Goal: Task Accomplishment & Management: Manage account settings

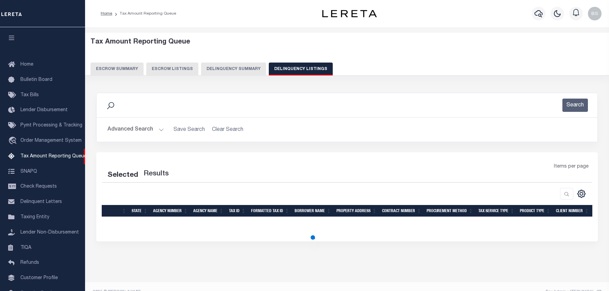
select select "100"
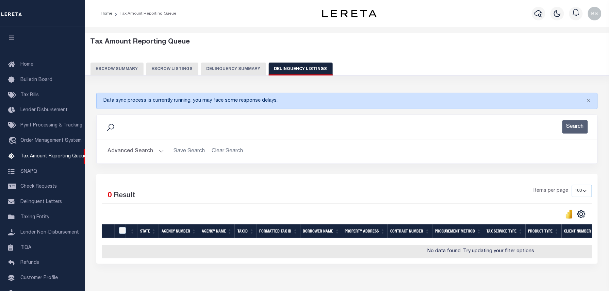
scroll to position [38, 0]
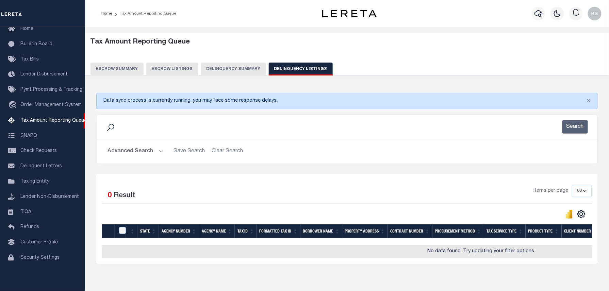
click at [139, 153] on button "Advanced Search" at bounding box center [135, 151] width 56 height 13
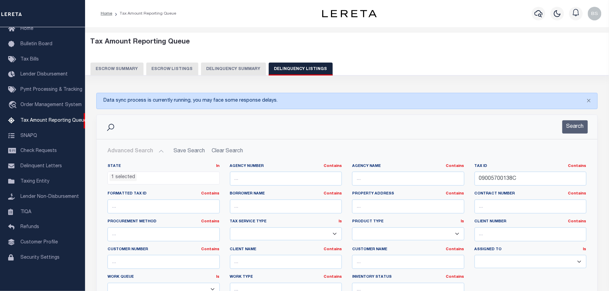
click at [168, 177] on ul "1 selected" at bounding box center [164, 176] width 112 height 9
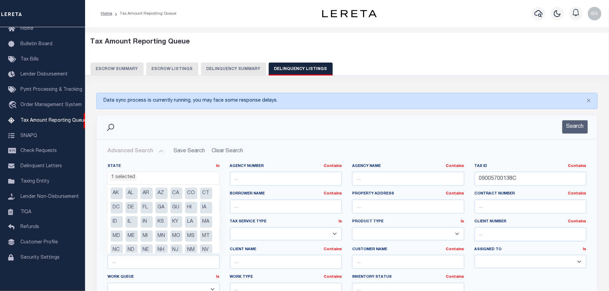
scroll to position [48, 0]
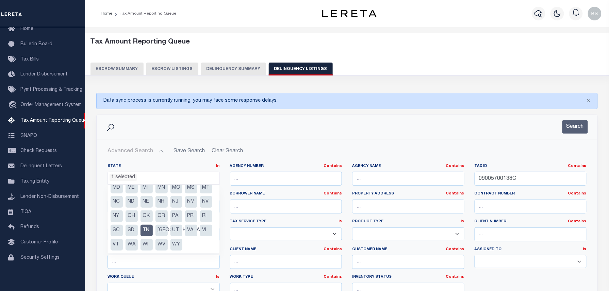
click at [147, 236] on li "TN" at bounding box center [146, 231] width 12 height 12
click at [133, 236] on li "SD" at bounding box center [131, 231] width 12 height 12
select select "SD"
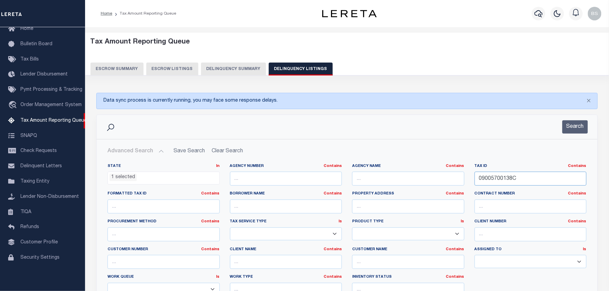
drag, startPoint x: 446, startPoint y: 173, endPoint x: 436, endPoint y: 173, distance: 10.5
click at [439, 173] on div "State In In AK AL AR AZ CA CO CT DC DE FL GA GU HI IA ID IL IN KS KY LA MA MD M…" at bounding box center [346, 233] width 489 height 139
paste input "5000.09452.29312"
type input "05000.09452.29312"
click at [573, 125] on button "Search" at bounding box center [574, 126] width 25 height 13
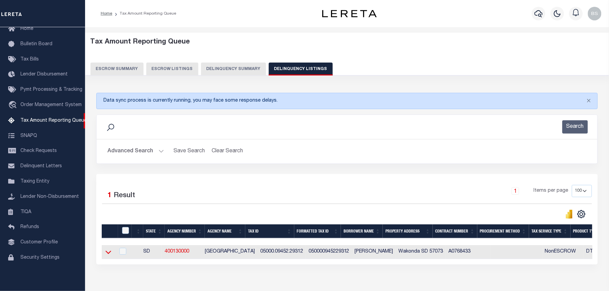
click at [109, 253] on icon at bounding box center [108, 252] width 6 height 7
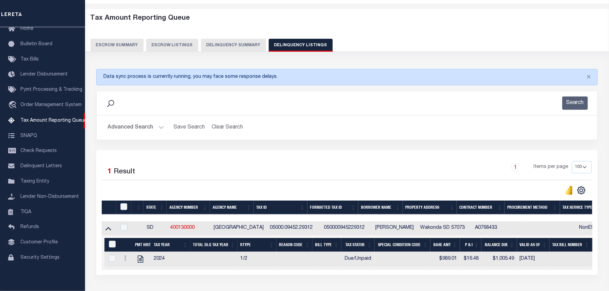
scroll to position [76, 0]
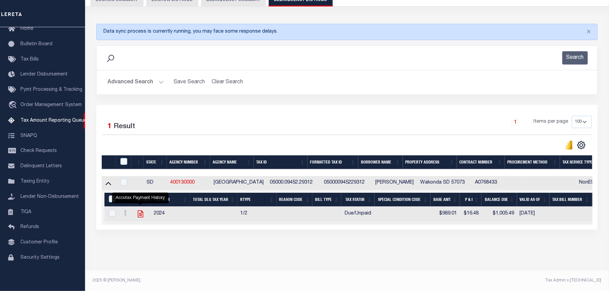
click at [138, 211] on icon "" at bounding box center [139, 213] width 5 height 7
checkbox input "true"
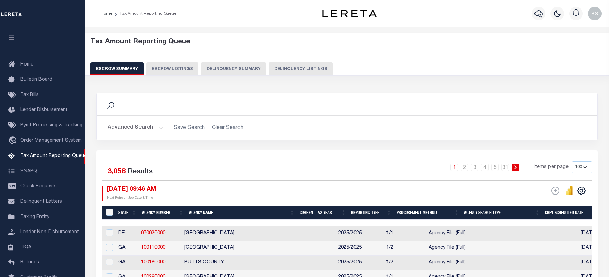
select select "100"
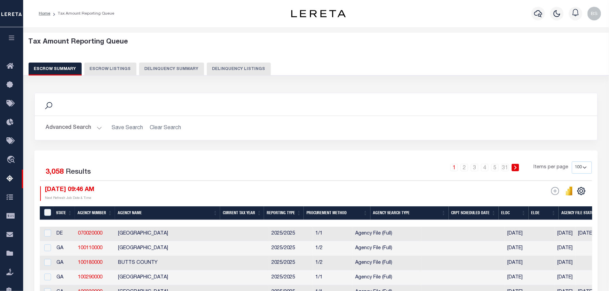
click at [232, 71] on button "Delinquency Listings" at bounding box center [239, 69] width 64 height 13
select select "100"
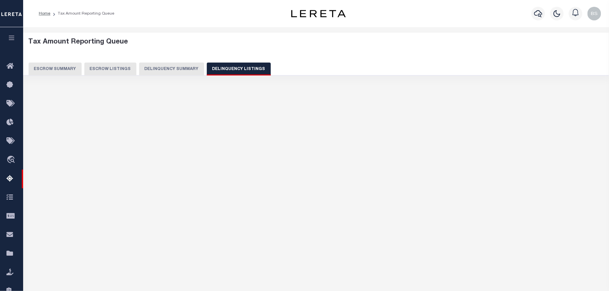
select select "100"
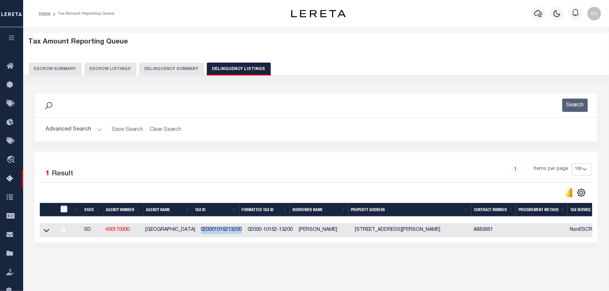
drag, startPoint x: 194, startPoint y: 233, endPoint x: 235, endPoint y: 233, distance: 41.5
click at [235, 233] on td "020001016213200" at bounding box center [221, 230] width 47 height 14
checkbox input "true"
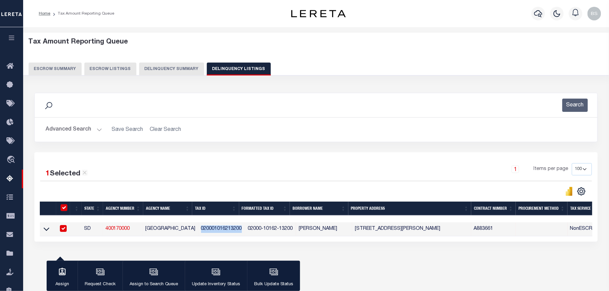
copy td "020001016213200"
drag, startPoint x: 242, startPoint y: 232, endPoint x: 287, endPoint y: 229, distance: 45.0
click at [287, 229] on td "02000-10162-13200" at bounding box center [270, 229] width 51 height 14
checkbox input "false"
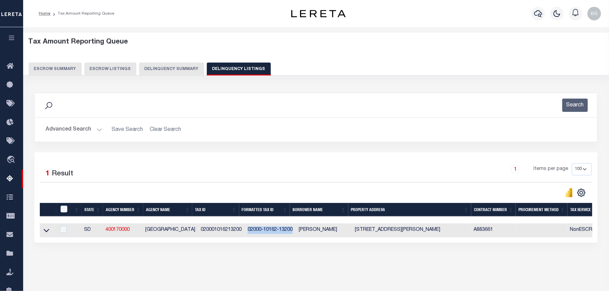
copy td "02000-10162-13200"
click at [82, 129] on button "Advanced Search" at bounding box center [74, 129] width 56 height 13
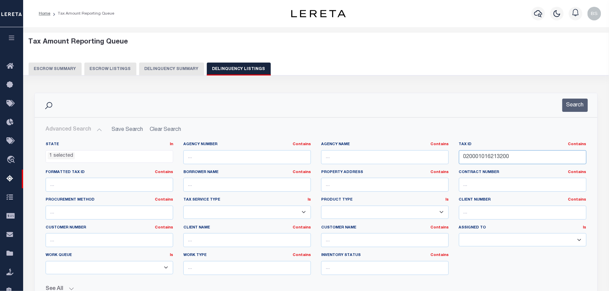
paste input "112780"
drag, startPoint x: 474, startPoint y: 158, endPoint x: 420, endPoint y: 159, distance: 53.7
click at [432, 158] on div "State In In AK AL AR AZ CA CO CT DC DE FL GA GU HI IA ID IL IN KS [GEOGRAPHIC_D…" at bounding box center [315, 211] width 551 height 139
type input "11278000"
click at [131, 155] on ul "1 selected" at bounding box center [109, 155] width 127 height 9
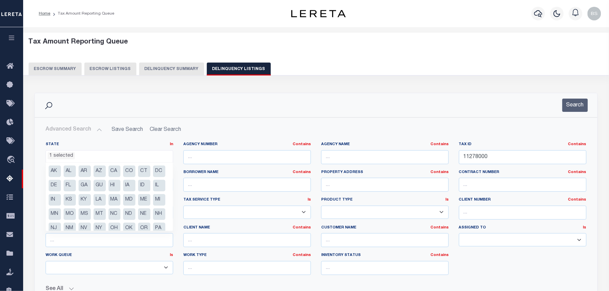
scroll to position [34, 0]
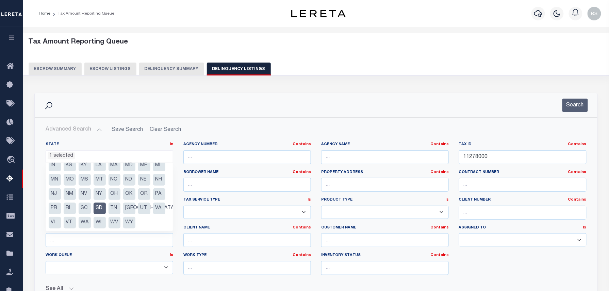
click at [93, 214] on li "SD" at bounding box center [99, 209] width 12 height 12
click at [583, 106] on button "Search" at bounding box center [574, 105] width 25 height 13
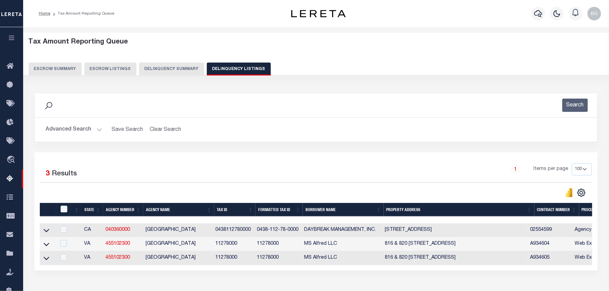
click at [67, 130] on button "Advanced Search" at bounding box center [74, 129] width 56 height 13
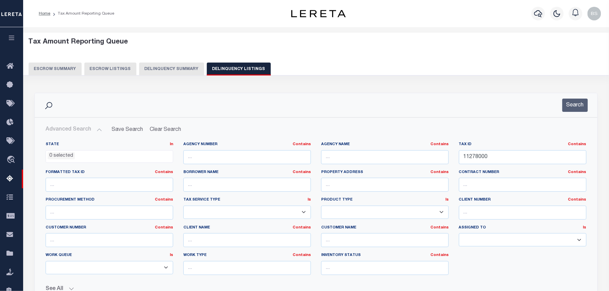
click at [79, 162] on span "0 selected" at bounding box center [109, 156] width 127 height 13
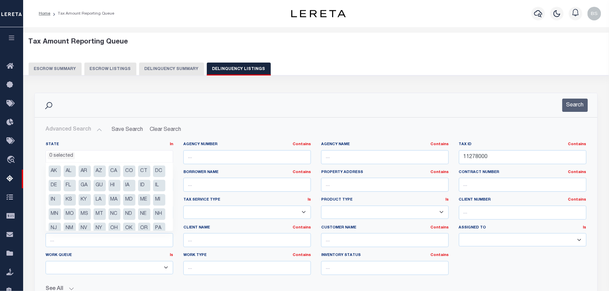
click at [82, 155] on ul "0 selected" at bounding box center [109, 155] width 127 height 9
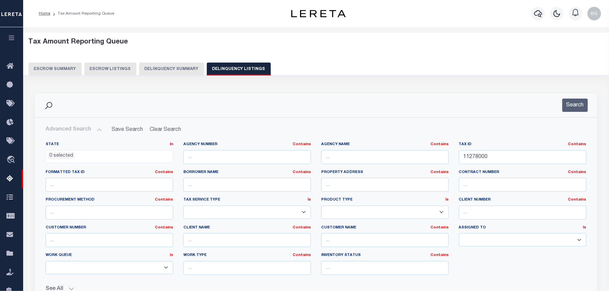
click at [82, 155] on ul "0 selected" at bounding box center [109, 155] width 127 height 9
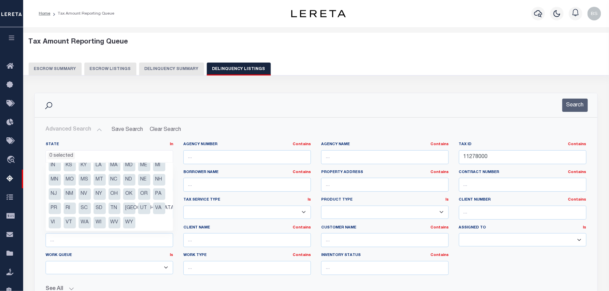
scroll to position [48, 0]
click at [153, 207] on li "VA" at bounding box center [159, 209] width 12 height 12
select select "VA"
click at [565, 104] on button "Search" at bounding box center [574, 105] width 25 height 13
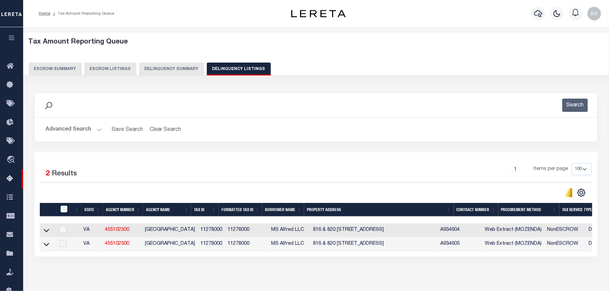
drag, startPoint x: 45, startPoint y: 231, endPoint x: 148, endPoint y: 205, distance: 106.5
click at [45, 231] on icon at bounding box center [47, 230] width 6 height 7
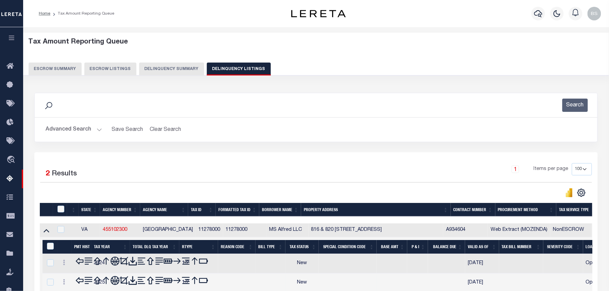
scroll to position [84, 0]
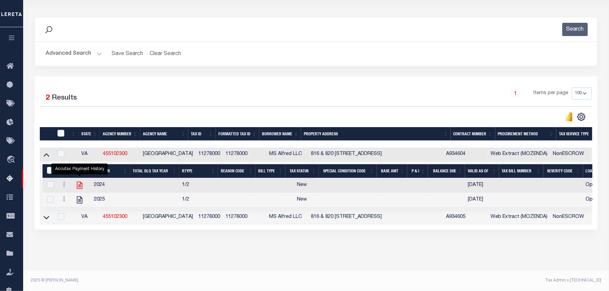
click at [78, 181] on icon "" at bounding box center [79, 185] width 9 height 9
checkbox input "true"
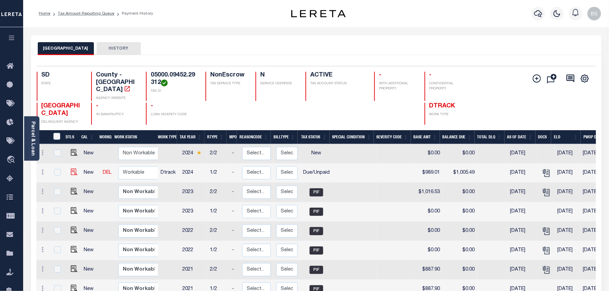
click at [72, 169] on img at bounding box center [74, 172] width 7 height 7
checkbox input "true"
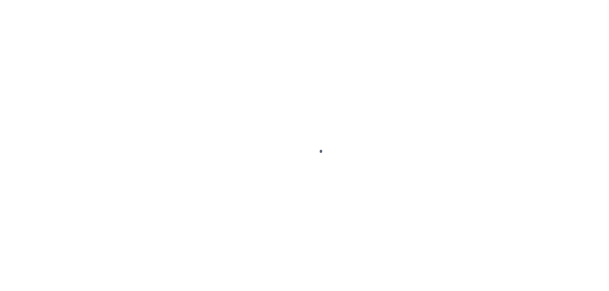
select select "DUE"
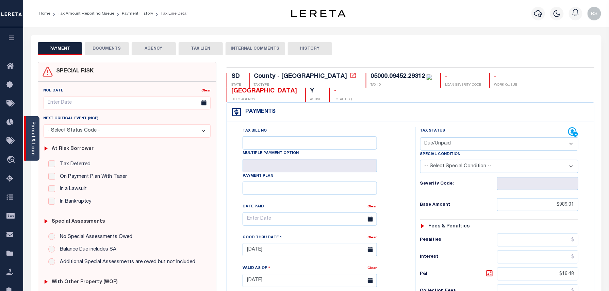
click at [35, 128] on link "Parcel & Loan" at bounding box center [32, 138] width 5 height 34
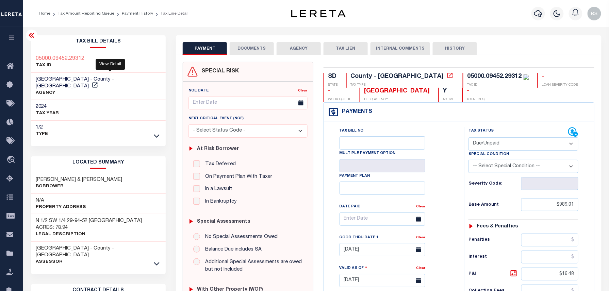
click at [99, 84] on link at bounding box center [94, 86] width 9 height 5
drag, startPoint x: 34, startPoint y: 79, endPoint x: 71, endPoint y: 81, distance: 36.4
click at [71, 81] on div "CLAY COUNTY - County - SD AGENCY" at bounding box center [98, 87] width 135 height 28
copy span "[GEOGRAPHIC_DATA]"
click at [131, 12] on link "Payment History" at bounding box center [137, 14] width 31 height 4
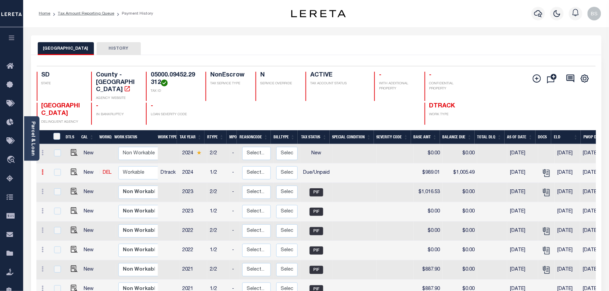
click at [45, 170] on link at bounding box center [42, 172] width 7 height 5
click at [57, 192] on img at bounding box center [59, 195] width 7 height 7
select select "DUE"
type input "$989.01"
type input "$1,005.49"
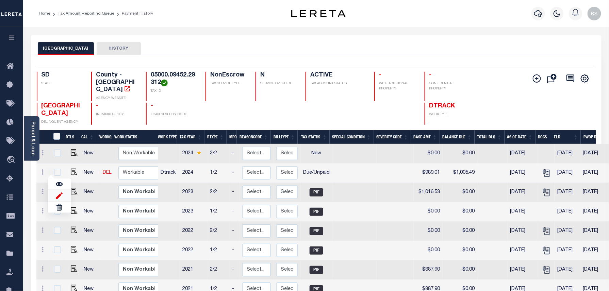
type input "[DATE]"
type input "$16.48"
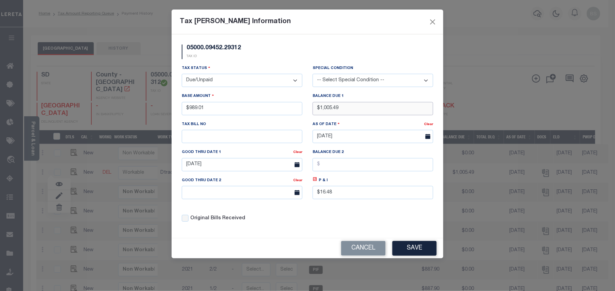
drag, startPoint x: 350, startPoint y: 111, endPoint x: 313, endPoint y: 106, distance: 37.0
click at [313, 106] on input "$1,005.49" at bounding box center [373, 108] width 121 height 13
type input "$1,038.45"
click at [316, 181] on icon at bounding box center [315, 179] width 4 height 4
type input "$49.44"
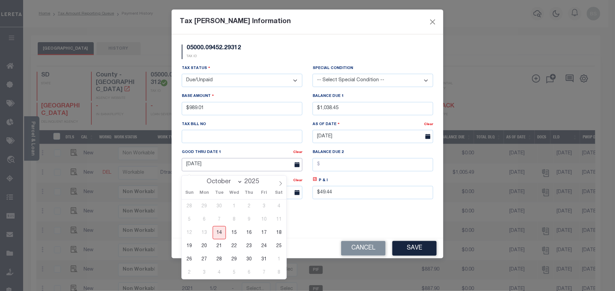
click at [215, 166] on input "[DATE]" at bounding box center [242, 164] width 121 height 13
click at [262, 259] on span "31" at bounding box center [264, 259] width 13 height 13
type input "[DATE]"
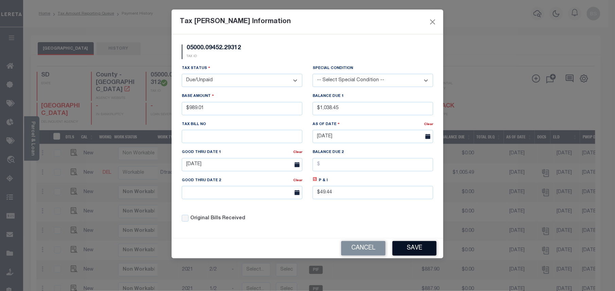
click at [409, 251] on button "Save" at bounding box center [415, 248] width 44 height 15
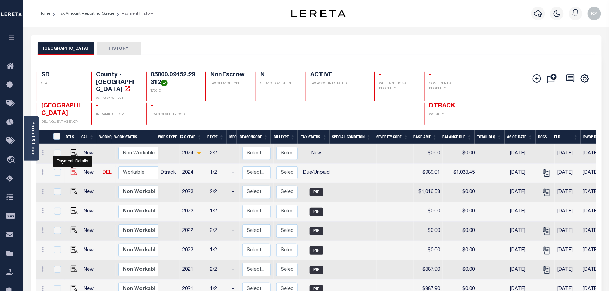
click at [73, 169] on img at bounding box center [74, 172] width 7 height 7
checkbox input "true"
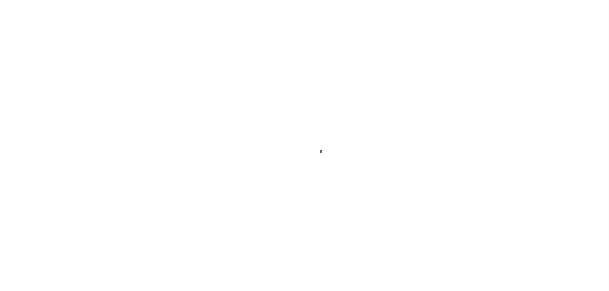
select select "DUE"
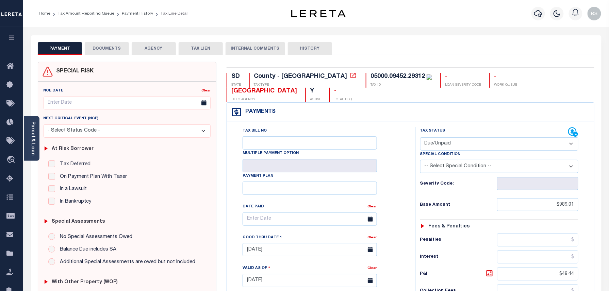
click at [113, 49] on button "DOCUMENTS" at bounding box center [107, 48] width 44 height 13
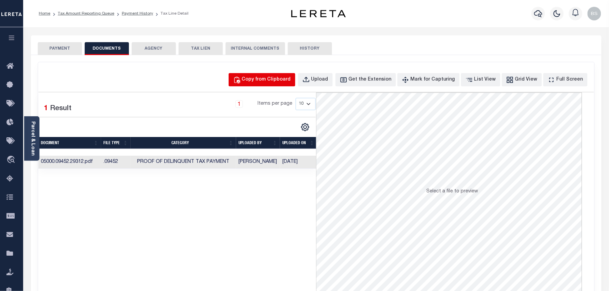
click at [268, 81] on div "Copy from Clipboard" at bounding box center [266, 79] width 49 height 7
select select "POP"
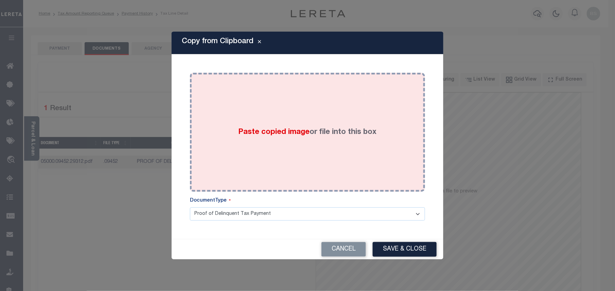
click at [313, 106] on div "Paste copied image or file into this box" at bounding box center [307, 132] width 225 height 109
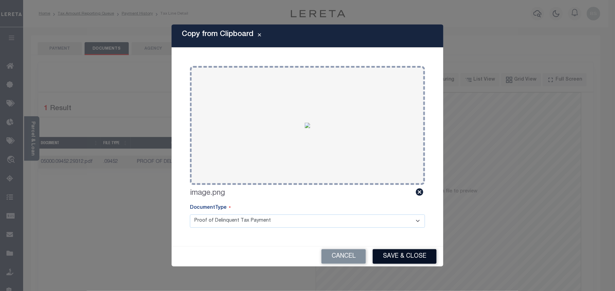
click at [404, 262] on button "Save & Close" at bounding box center [405, 256] width 64 height 15
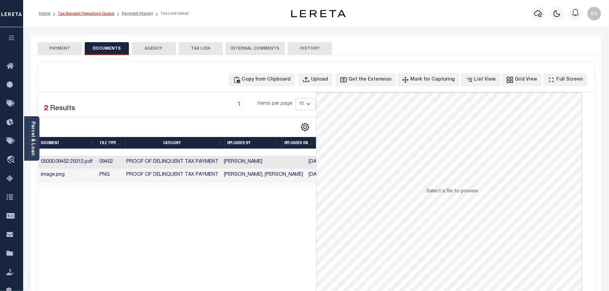
click at [99, 15] on link "Tax Amount Reporting Queue" at bounding box center [86, 14] width 56 height 4
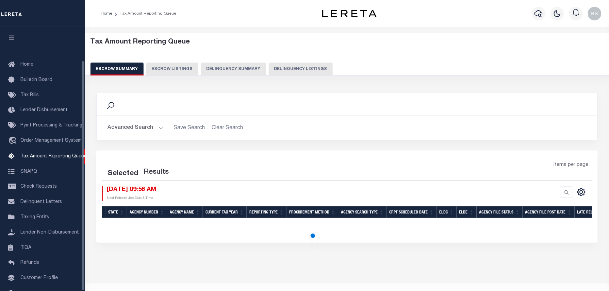
scroll to position [38, 0]
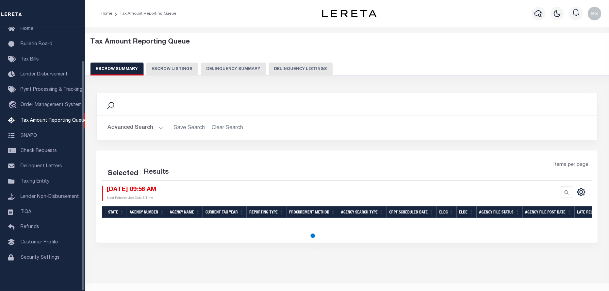
click at [276, 69] on button "Delinquency Listings" at bounding box center [301, 69] width 64 height 13
select select "100"
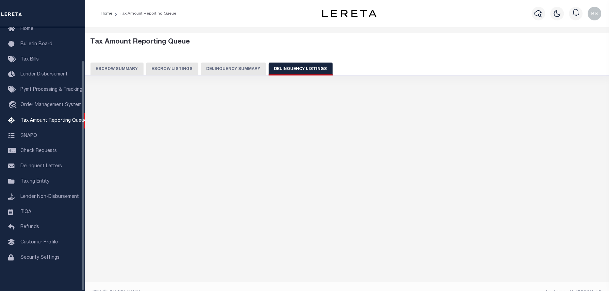
select select "100"
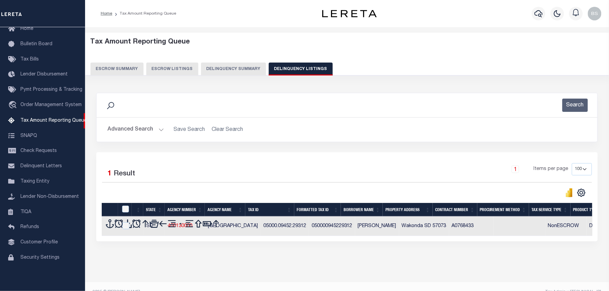
scroll to position [13, 0]
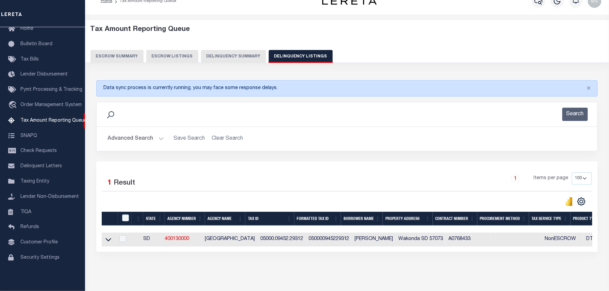
click at [107, 241] on icon at bounding box center [108, 239] width 6 height 7
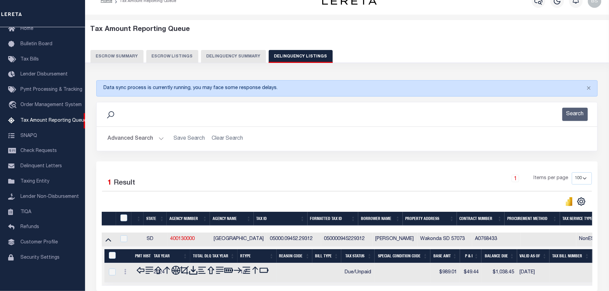
scroll to position [76, 0]
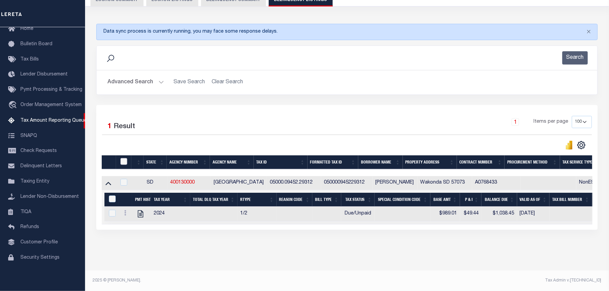
click at [126, 158] on input "checkbox" at bounding box center [123, 161] width 7 height 7
checkbox input "true"
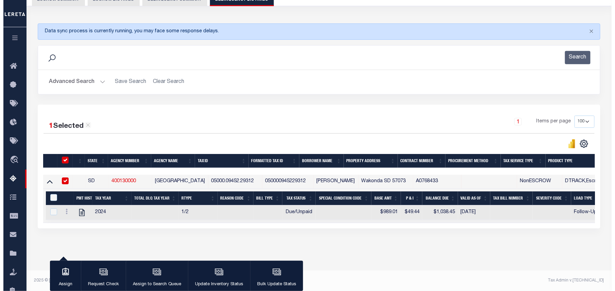
scroll to position [75, 0]
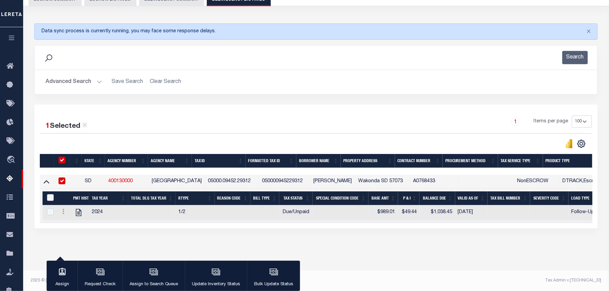
click at [48, 194] on input "&nbsp;" at bounding box center [50, 197] width 7 height 7
checkbox input "true"
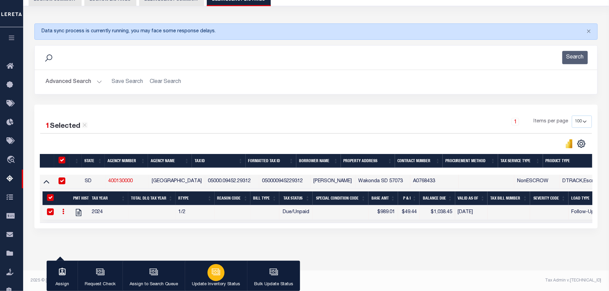
click at [221, 266] on button "Update Inventory Status" at bounding box center [216, 276] width 62 height 31
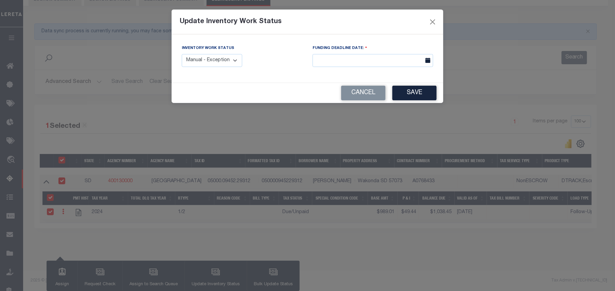
click at [208, 63] on select "Manual - Exception Pended - Awaiting Search Late Add Exception Completed" at bounding box center [212, 60] width 61 height 13
select select "4"
click at [182, 54] on select "Manual - Exception Pended - Awaiting Search Late Add Exception Completed" at bounding box center [212, 60] width 61 height 13
click at [422, 100] on button "Save" at bounding box center [415, 93] width 44 height 15
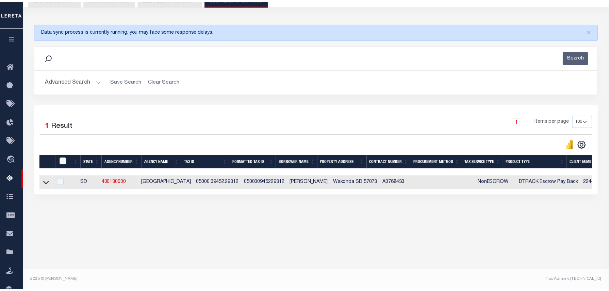
scroll to position [69, 0]
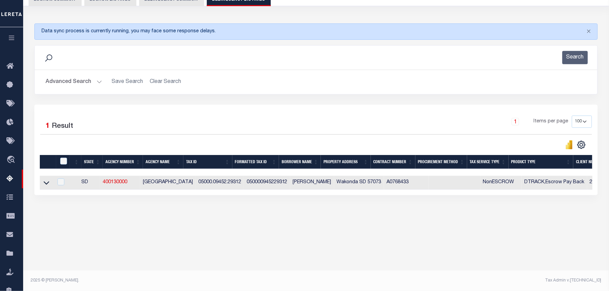
click at [86, 83] on button "Advanced Search" at bounding box center [74, 81] width 56 height 13
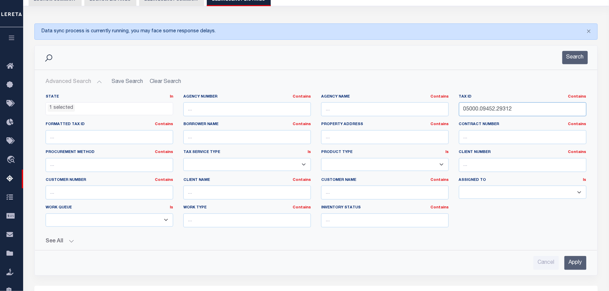
drag, startPoint x: 530, startPoint y: 107, endPoint x: 387, endPoint y: 112, distance: 143.5
click at [401, 112] on div "State In In AK AL AR AZ CA CO CT DC DE FL GA GU HI IA ID IL IN KS [GEOGRAPHIC_D…" at bounding box center [315, 163] width 551 height 139
paste input "20001016213200"
type input "020001016213200"
click at [572, 65] on div "Search" at bounding box center [316, 58] width 562 height 24
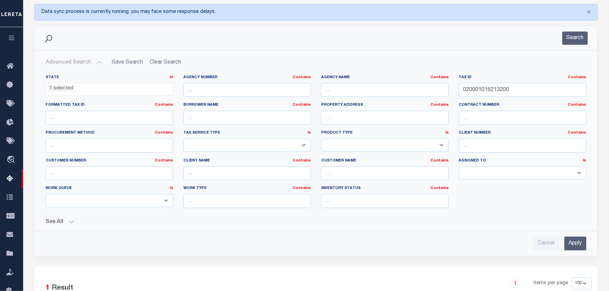
scroll to position [24, 0]
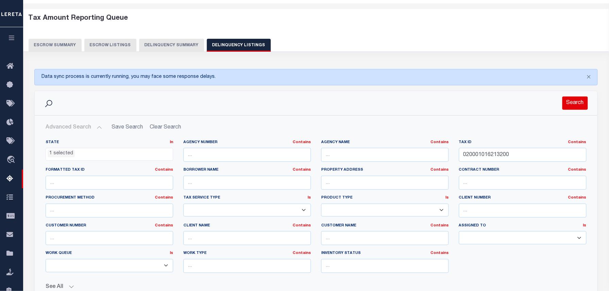
click at [574, 103] on button "Search" at bounding box center [574, 103] width 25 height 13
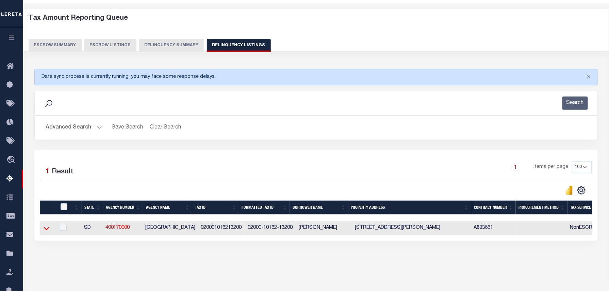
click at [46, 230] on icon at bounding box center [47, 228] width 6 height 7
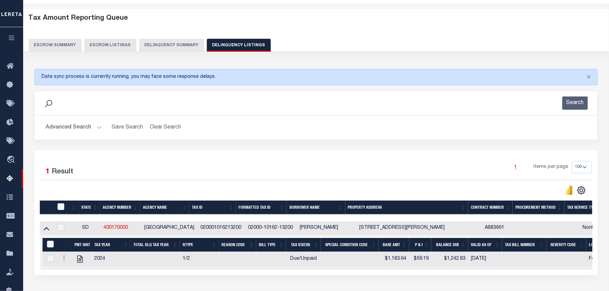
scroll to position [69, 0]
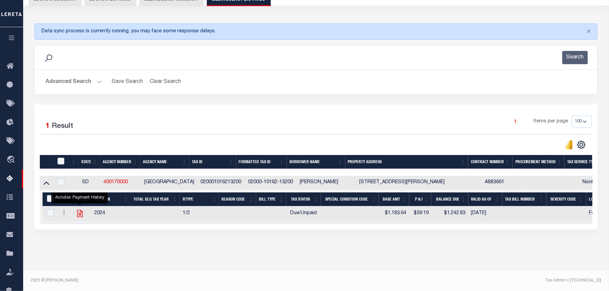
click at [78, 217] on icon "" at bounding box center [79, 213] width 5 height 7
checkbox input "true"
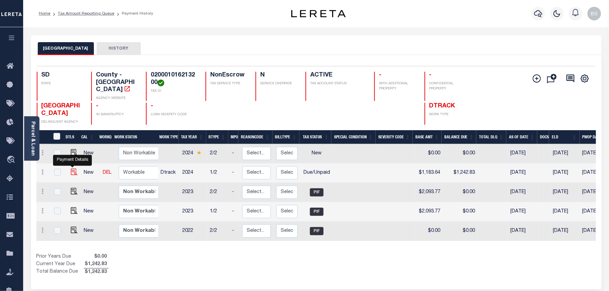
click at [71, 169] on img "" at bounding box center [74, 172] width 7 height 7
checkbox input "true"
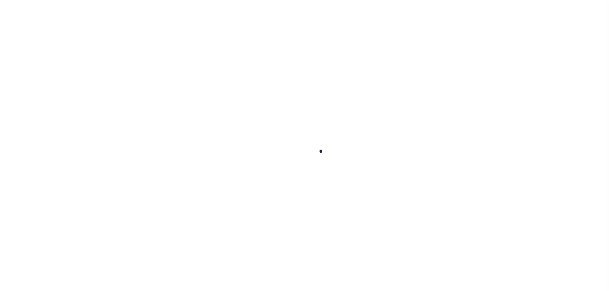
checkbox input "false"
type textarea "Information taken verbally Base amount is estimated."
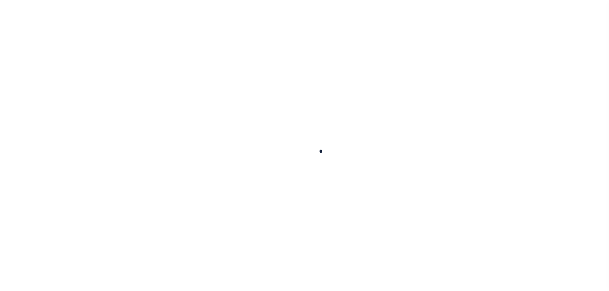
type input "[DATE]"
select select "DUE"
type input "$1,183.64"
type input "$59.19"
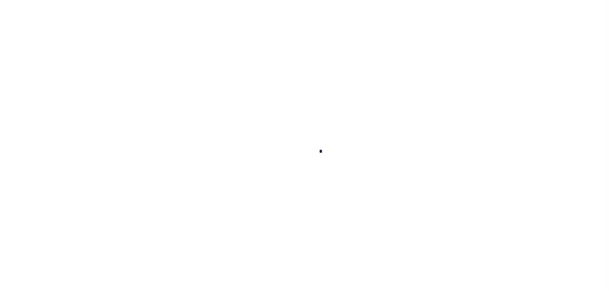
type input "$1,242.83"
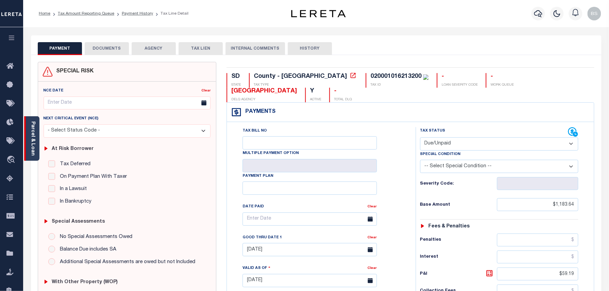
click at [34, 135] on link "Parcel & Loan" at bounding box center [32, 138] width 5 height 34
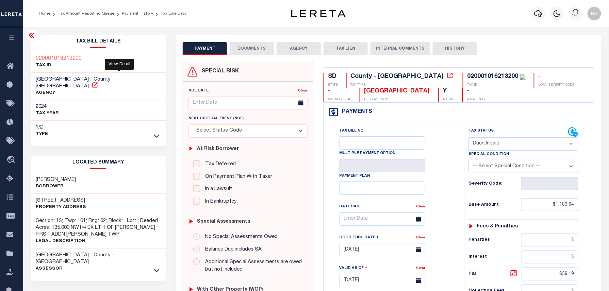
click at [98, 82] on icon at bounding box center [94, 85] width 7 height 7
drag, startPoint x: 37, startPoint y: 174, endPoint x: 111, endPoint y: 175, distance: 73.8
click at [111, 175] on div "[PERSON_NAME]" at bounding box center [98, 183] width 135 height 21
copy h3 "[PERSON_NAME]"
drag, startPoint x: 86, startPoint y: 55, endPoint x: 34, endPoint y: 59, distance: 52.1
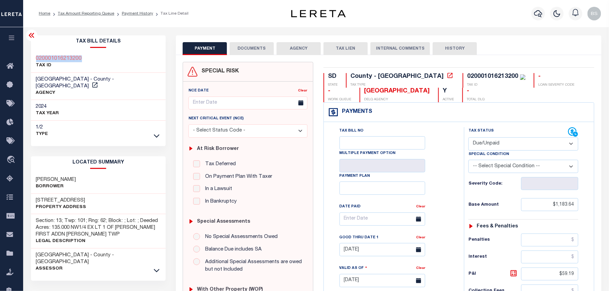
click at [34, 59] on div "020001016213200 TAX ID" at bounding box center [98, 62] width 135 height 21
copy h3 "020001016213200"
click at [82, 14] on link "Tax Amount Reporting Queue" at bounding box center [86, 14] width 56 height 4
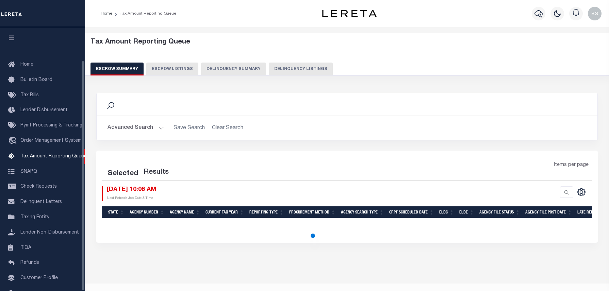
click at [274, 72] on button "Delinquency Listings" at bounding box center [301, 69] width 64 height 13
select select "100"
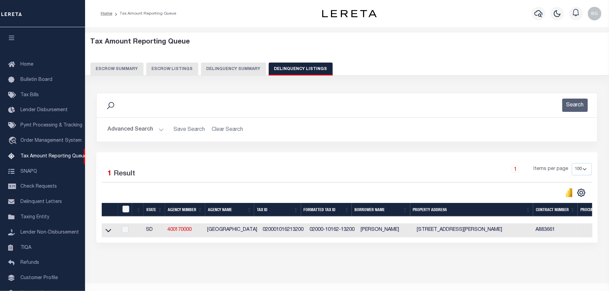
scroll to position [38, 0]
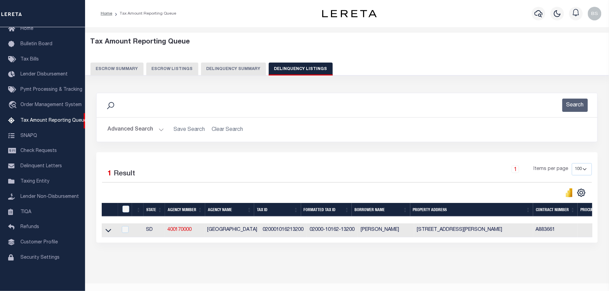
click at [149, 128] on button "Advanced Search" at bounding box center [135, 129] width 56 height 13
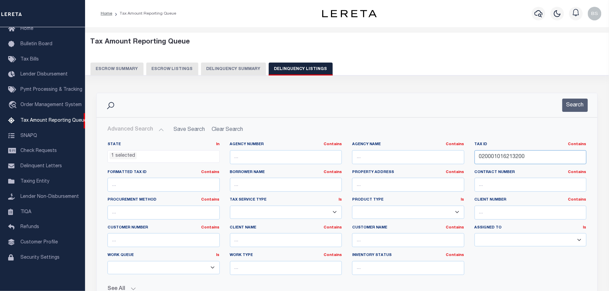
drag, startPoint x: 524, startPoint y: 156, endPoint x: 403, endPoint y: 156, distance: 120.3
click at [405, 156] on div "State In In AK AL AR AZ CA CO CT DC DE FL GA GU HI IA ID IL IN KS [GEOGRAPHIC_D…" at bounding box center [346, 211] width 489 height 139
paste input "0558"
type input "005580"
click at [585, 110] on button "Search" at bounding box center [574, 105] width 25 height 13
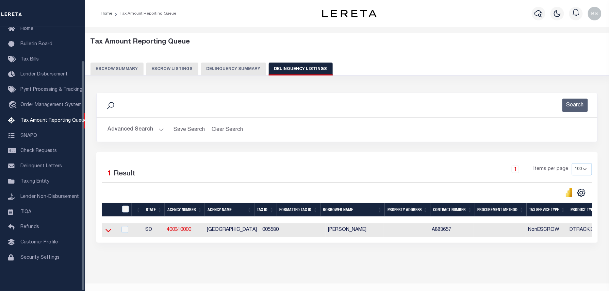
click at [110, 233] on icon at bounding box center [108, 230] width 6 height 7
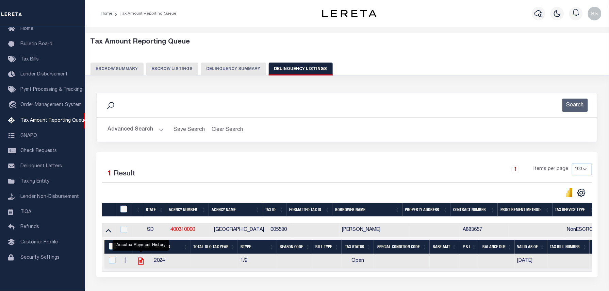
click at [139, 263] on icon "" at bounding box center [140, 261] width 9 height 9
checkbox input "true"
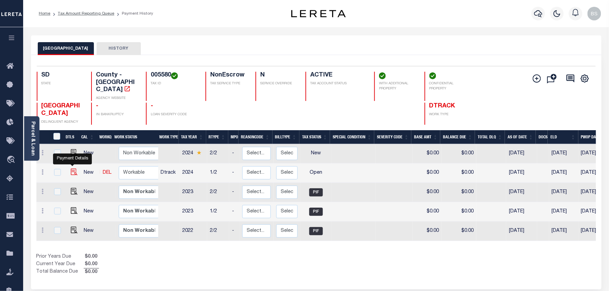
click at [71, 169] on img "" at bounding box center [74, 172] width 7 height 7
checkbox input "true"
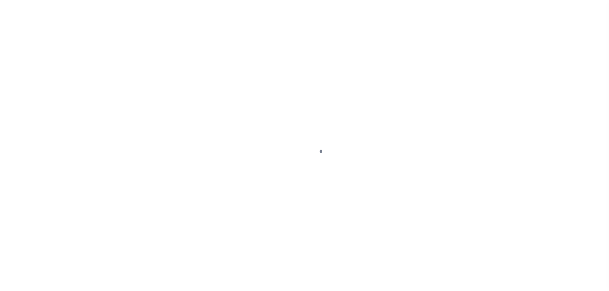
select select "OP2"
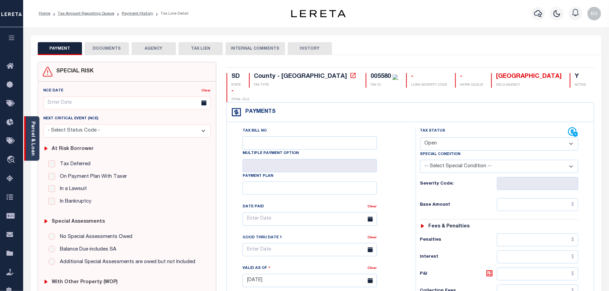
click at [36, 128] on div "Parcel & Loan" at bounding box center [31, 138] width 15 height 45
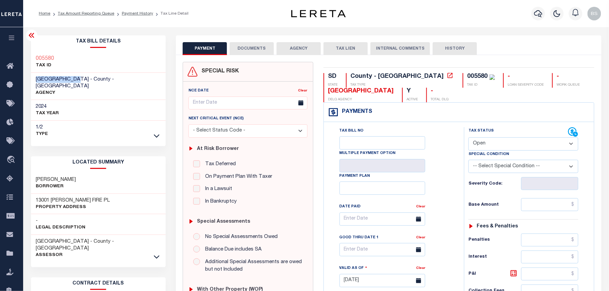
drag, startPoint x: 35, startPoint y: 78, endPoint x: 80, endPoint y: 78, distance: 45.6
click at [80, 78] on div "[GEOGRAPHIC_DATA] - County - [GEOGRAPHIC_DATA] AGENCY" at bounding box center [98, 87] width 135 height 28
copy span "[GEOGRAPHIC_DATA]"
click at [99, 14] on link "Tax Amount Reporting Queue" at bounding box center [86, 14] width 56 height 4
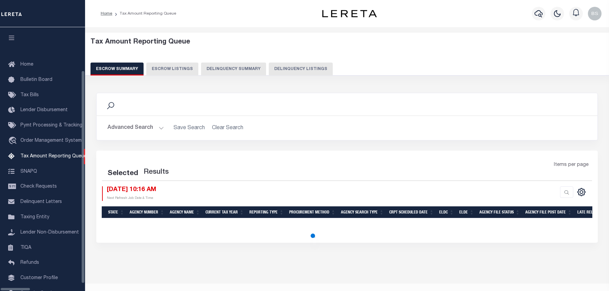
select select "100"
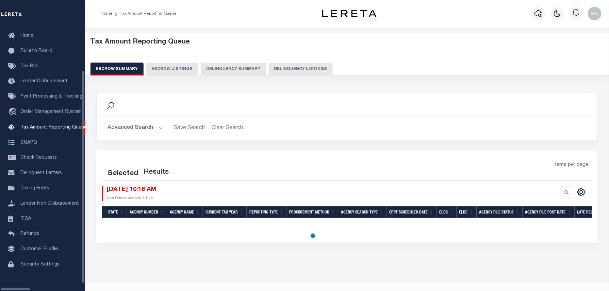
select select "100"
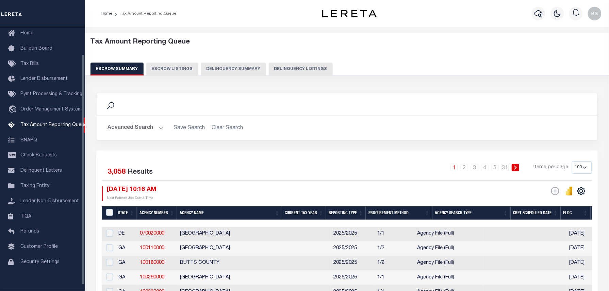
click at [277, 64] on button "Delinquency Listings" at bounding box center [301, 69] width 64 height 13
select select "100"
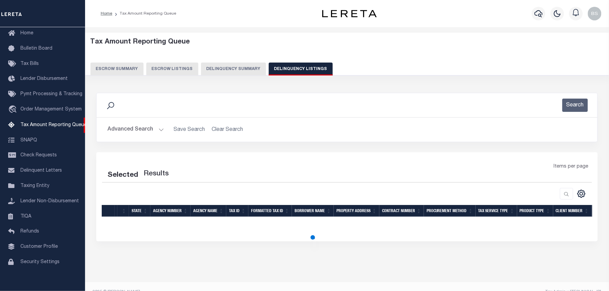
select select "100"
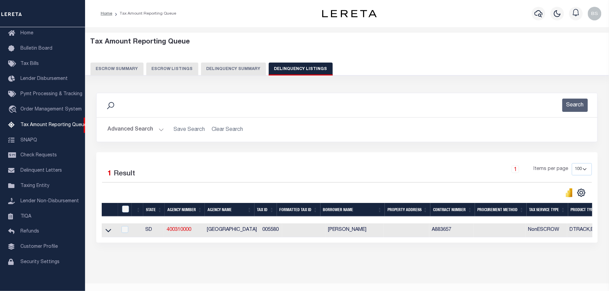
click at [137, 135] on button "Advanced Search" at bounding box center [135, 129] width 56 height 13
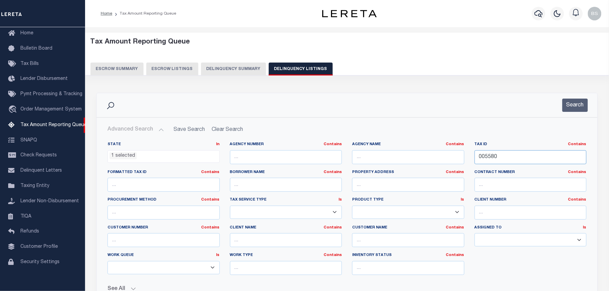
drag, startPoint x: 515, startPoint y: 158, endPoint x: 434, endPoint y: 158, distance: 81.6
click at [434, 158] on div "State In In AK AL AR AZ CA CO CT DC DE FL GA GU HI IA ID IL IN KS KY LA MA MD M…" at bounding box center [346, 211] width 489 height 139
paste input "996110400"
type input "09961104000"
click at [571, 111] on button "Search" at bounding box center [574, 105] width 25 height 13
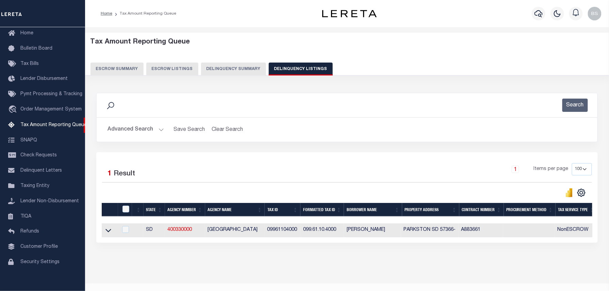
click at [106, 232] on icon at bounding box center [108, 230] width 6 height 7
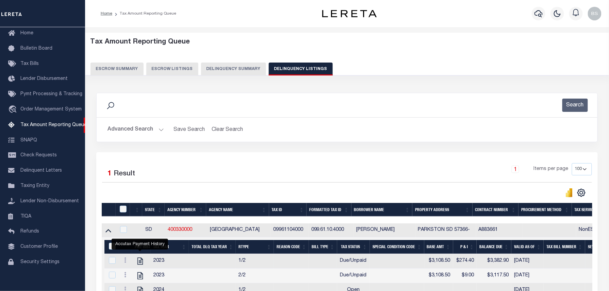
click at [135, 263] on link "" at bounding box center [140, 260] width 11 height 5
checkbox input "true"
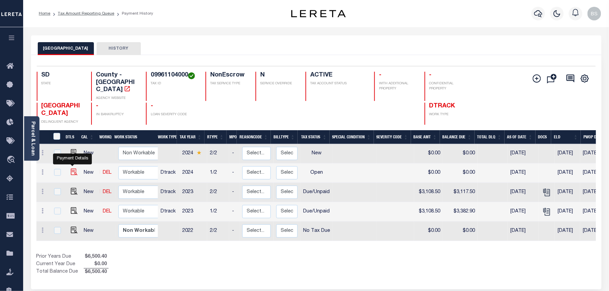
click at [73, 169] on img "" at bounding box center [74, 172] width 7 height 7
checkbox input "true"
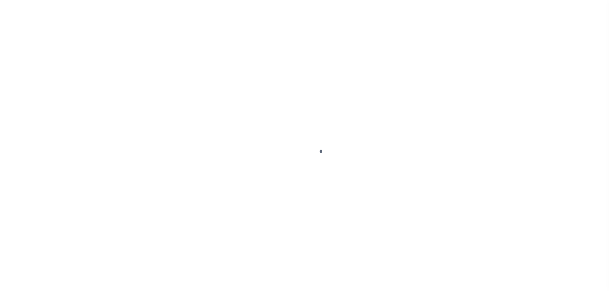
select select "OP2"
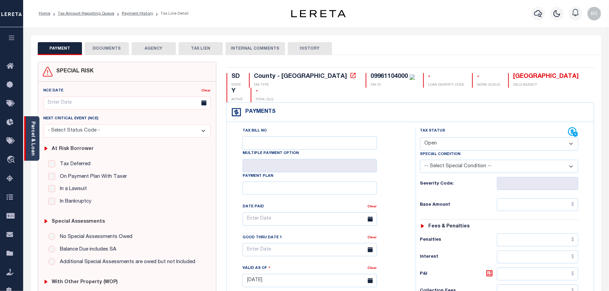
click at [31, 135] on link "Parcel & Loan" at bounding box center [32, 138] width 5 height 34
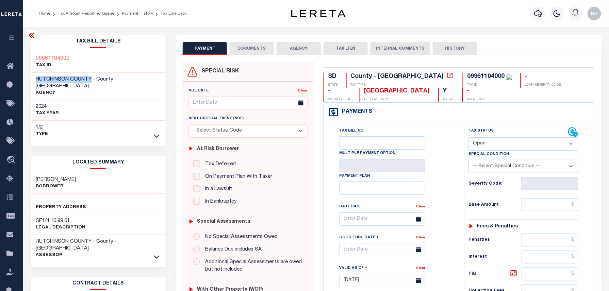
drag, startPoint x: 36, startPoint y: 80, endPoint x: 90, endPoint y: 79, distance: 54.4
click at [90, 79] on span "HUTCHINSON COUNTY - County - [GEOGRAPHIC_DATA]" at bounding box center [76, 83] width 81 height 12
copy span "[GEOGRAPHIC_DATA]"
click at [98, 13] on link "Tax Amount Reporting Queue" at bounding box center [86, 14] width 56 height 4
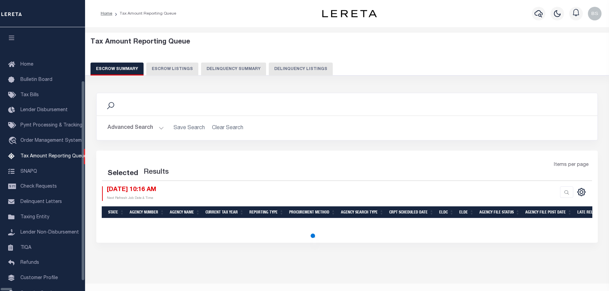
click at [274, 65] on button "Delinquency Listings" at bounding box center [301, 69] width 64 height 13
select select "SD"
select select "100"
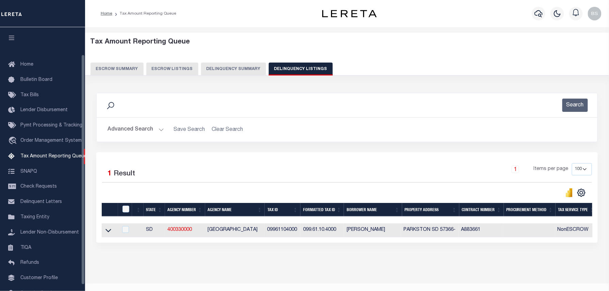
scroll to position [31, 0]
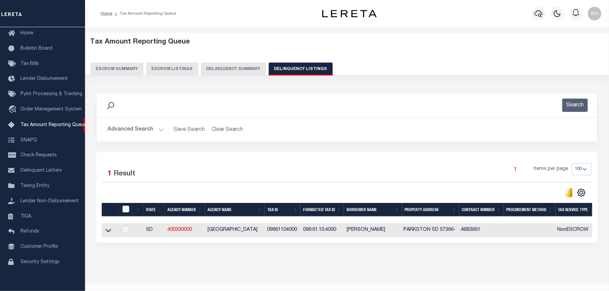
click at [126, 126] on button "Advanced Search" at bounding box center [135, 129] width 56 height 13
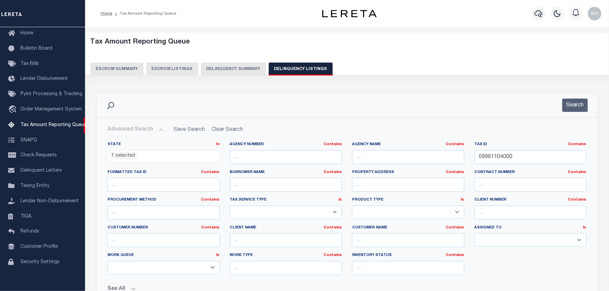
click at [158, 156] on ul "1 selected" at bounding box center [164, 155] width 112 height 9
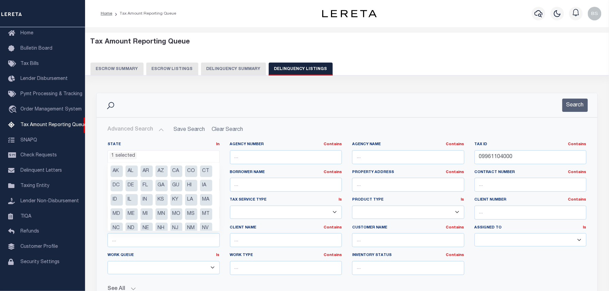
scroll to position [48, 0]
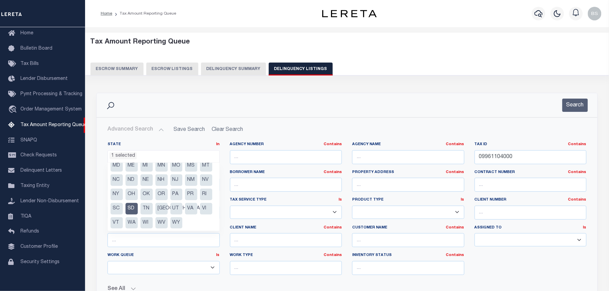
click at [130, 215] on li "SD" at bounding box center [131, 209] width 12 height 12
click at [191, 205] on li "VA" at bounding box center [191, 209] width 12 height 12
select select "VA"
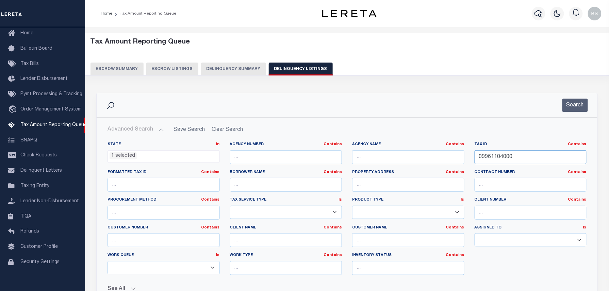
drag, startPoint x: 513, startPoint y: 156, endPoint x: 413, endPoint y: 156, distance: 100.0
click at [416, 156] on div "State In In AK AL AR AZ CA CO CT DC DE FL GA GU HI IA ID IL IN KS KY LA MA MD M…" at bounding box center [346, 211] width 489 height 139
paste input "11272"
type input "11272000"
click at [577, 104] on button "Search" at bounding box center [574, 105] width 25 height 13
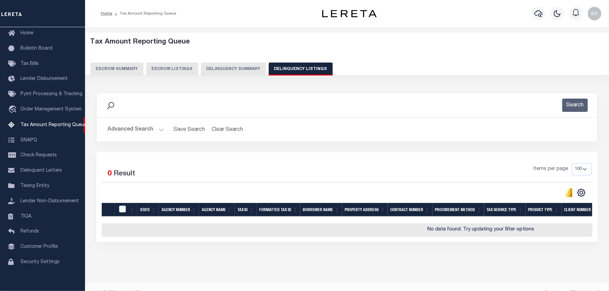
click at [138, 126] on button "Advanced Search" at bounding box center [135, 129] width 56 height 13
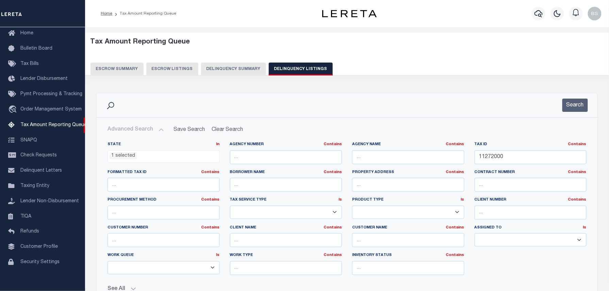
click at [144, 158] on ul "1 selected" at bounding box center [164, 155] width 112 height 9
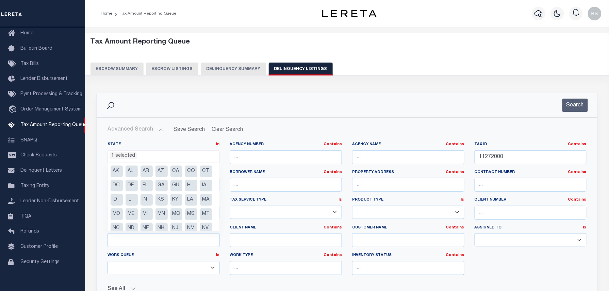
scroll to position [48, 0]
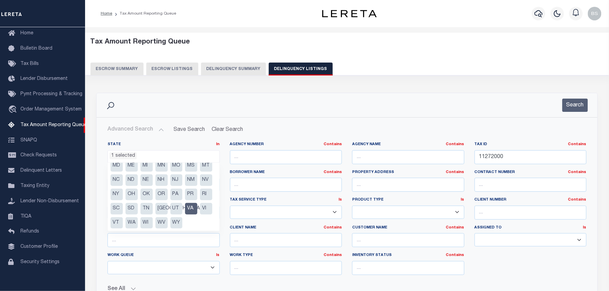
click at [192, 215] on li "VA" at bounding box center [191, 209] width 12 height 12
select select
click at [570, 104] on button "Search" at bounding box center [574, 105] width 25 height 13
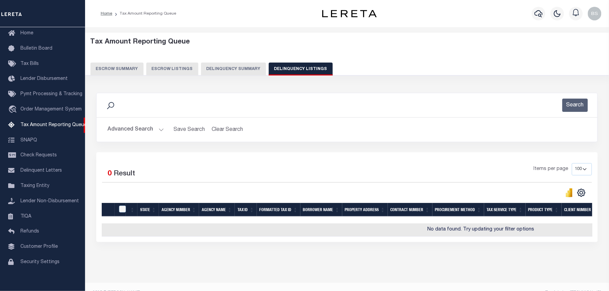
click at [133, 129] on button "Advanced Search" at bounding box center [135, 129] width 56 height 13
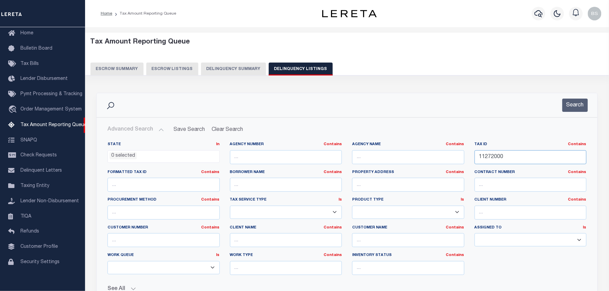
drag, startPoint x: 511, startPoint y: 157, endPoint x: 449, endPoint y: 153, distance: 62.0
click at [449, 153] on div "State In In AK AL AR AZ CA CO CT DC DE FL GA GU HI IA ID IL IN KS KY LA MA MD M…" at bounding box center [346, 211] width 489 height 139
paste input "75"
type input "11277500"
click at [569, 105] on button "Search" at bounding box center [574, 105] width 25 height 13
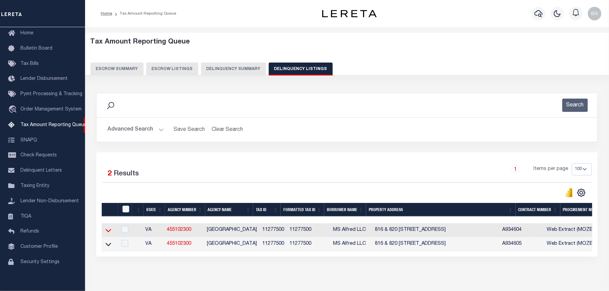
click at [107, 230] on icon at bounding box center [108, 230] width 6 height 7
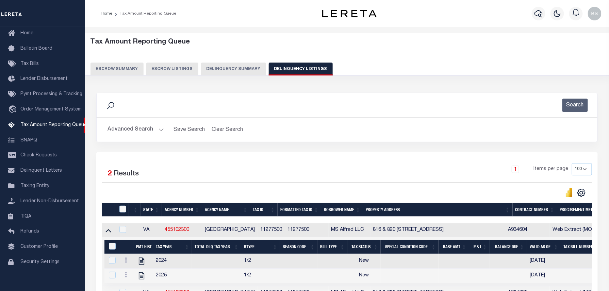
scroll to position [84, 0]
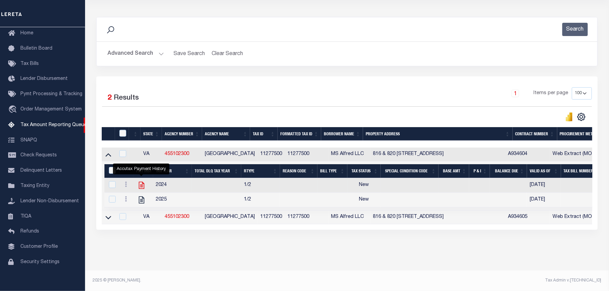
click at [138, 181] on icon "" at bounding box center [141, 185] width 9 height 9
checkbox input "true"
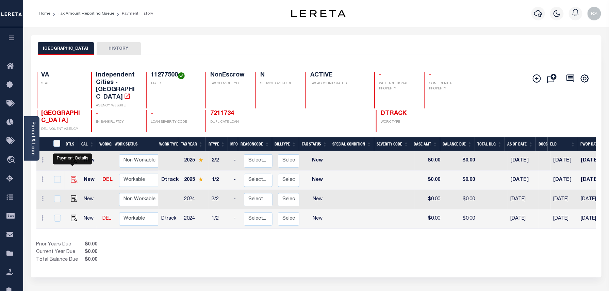
click at [72, 176] on img "" at bounding box center [74, 179] width 7 height 7
checkbox input "true"
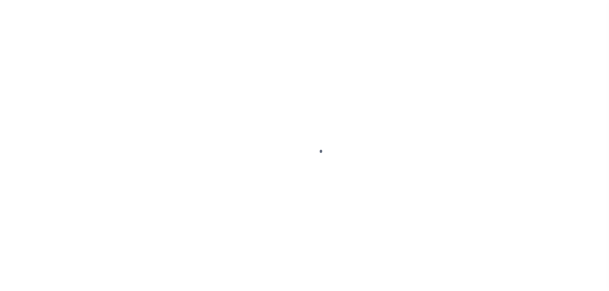
select select "NW2"
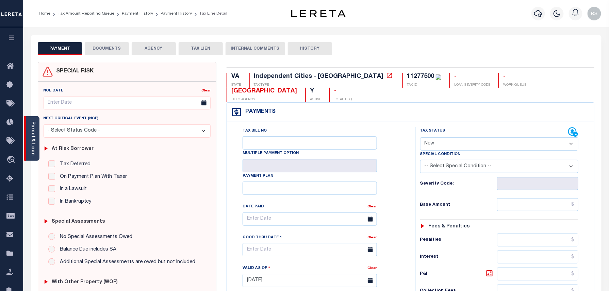
click at [34, 132] on link "Parcel & Loan" at bounding box center [32, 138] width 5 height 34
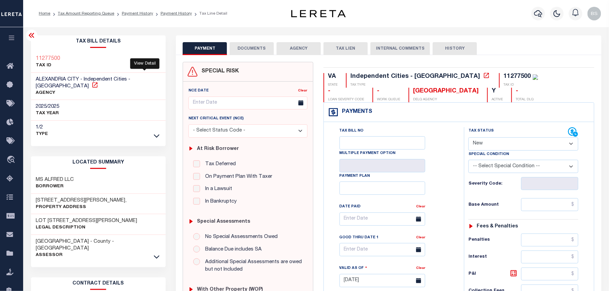
click at [98, 82] on icon at bounding box center [94, 85] width 7 height 7
click at [180, 12] on link "Payment History" at bounding box center [175, 14] width 31 height 4
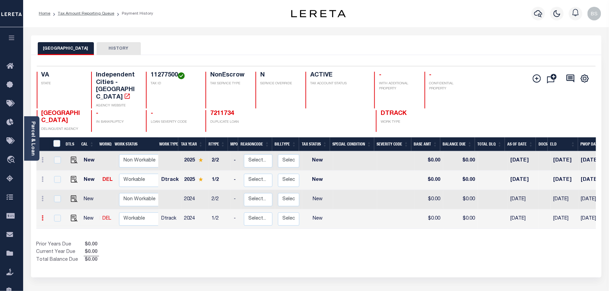
click at [42, 215] on icon at bounding box center [43, 217] width 2 height 5
click at [58, 201] on img at bounding box center [59, 204] width 7 height 7
select select "NW2"
type input "$0.00"
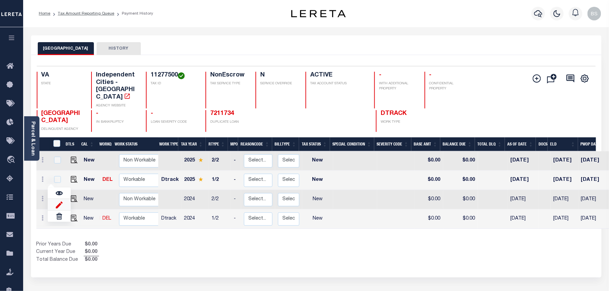
type input "[DATE]"
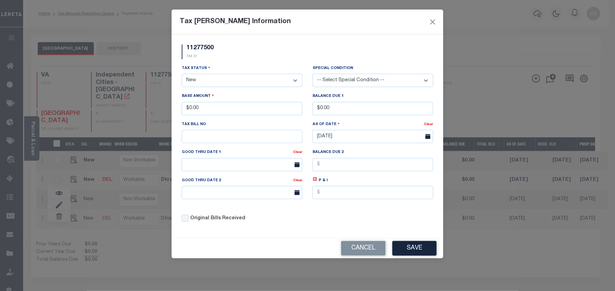
click at [214, 80] on select "- Select Status - Open Due/Unpaid Paid Incomplete No Tax Due Internal Refund Pr…" at bounding box center [242, 80] width 121 height 13
click at [182, 75] on select "- Select Status - Open Due/Unpaid Paid Incomplete No Tax Due Internal Refund Pr…" at bounding box center [242, 80] width 121 height 13
click at [421, 256] on button "Save" at bounding box center [415, 248] width 44 height 15
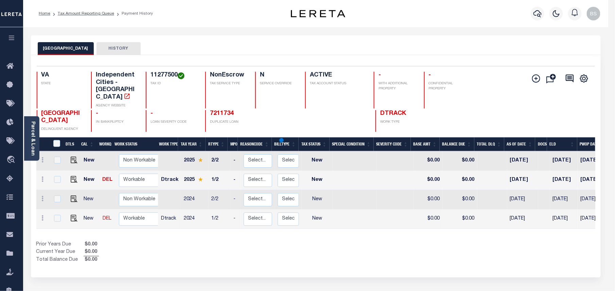
select select "NW2"
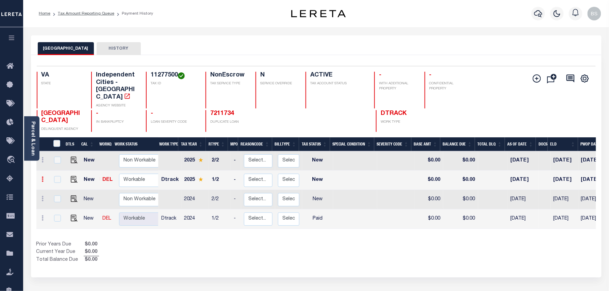
click at [44, 176] on icon at bounding box center [43, 178] width 2 height 5
click at [62, 199] on img at bounding box center [59, 202] width 7 height 7
type input "$0.00"
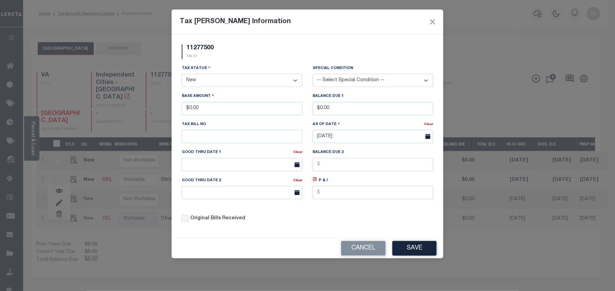
click at [209, 81] on select "- Select Status - Open Due/Unpaid Paid Incomplete No Tax Due Internal Refund Pr…" at bounding box center [242, 80] width 121 height 13
select select "PYD"
click at [182, 75] on select "- Select Status - Open Due/Unpaid Paid Incomplete No Tax Due Internal Refund Pr…" at bounding box center [242, 80] width 121 height 13
click at [399, 248] on button "Save" at bounding box center [415, 248] width 44 height 15
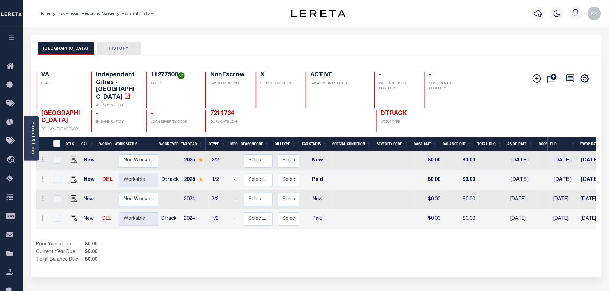
click at [315, 241] on div "Prior Years Due $0.00 Current Year Due $0.00 Total Balance Due $0.00" at bounding box center [176, 252] width 280 height 23
click at [40, 177] on link at bounding box center [42, 179] width 7 height 5
click at [62, 199] on img at bounding box center [59, 202] width 7 height 7
type input "$0.00"
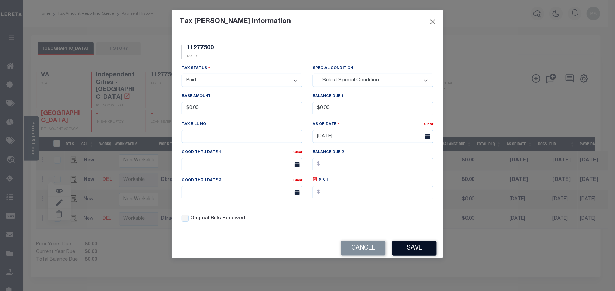
click at [415, 253] on button "Save" at bounding box center [415, 248] width 44 height 15
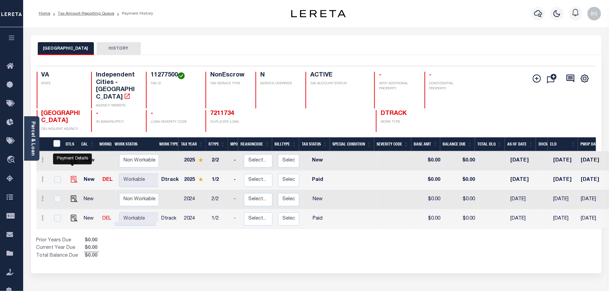
click at [72, 176] on img at bounding box center [74, 179] width 7 height 7
checkbox input "true"
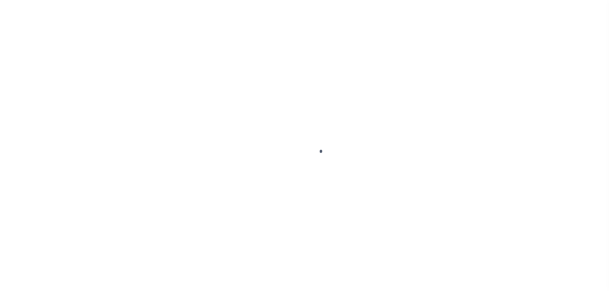
select select "PYD"
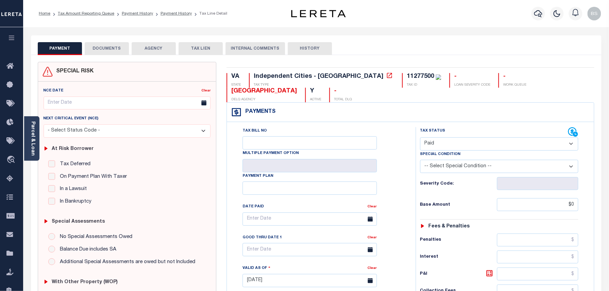
click at [97, 47] on button "DOCUMENTS" at bounding box center [107, 48] width 44 height 13
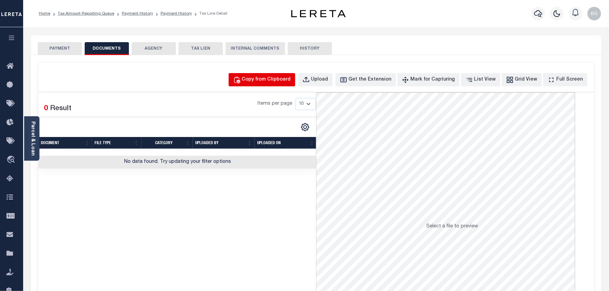
click at [260, 83] on div "Copy from Clipboard" at bounding box center [266, 79] width 49 height 7
select select "POP"
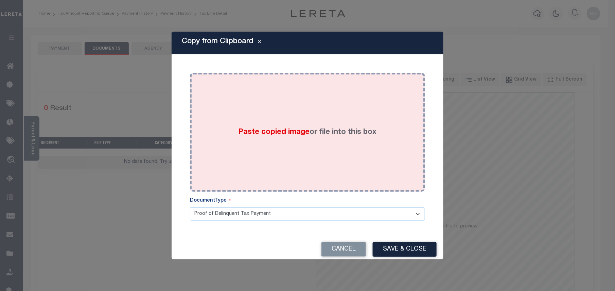
click at [269, 133] on span "Paste copied image" at bounding box center [274, 132] width 71 height 7
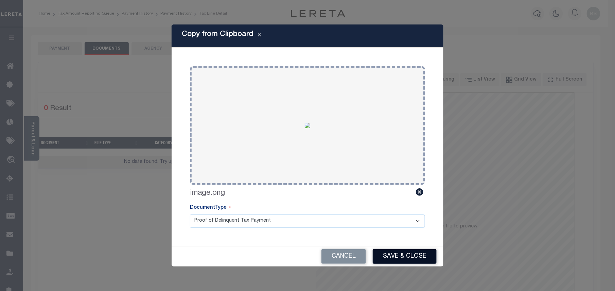
click at [395, 255] on button "Save & Close" at bounding box center [405, 256] width 64 height 15
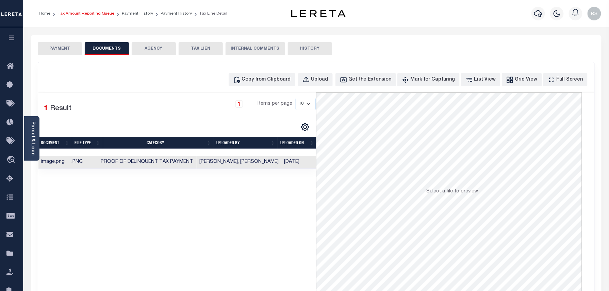
click at [92, 15] on link "Tax Amount Reporting Queue" at bounding box center [86, 14] width 56 height 4
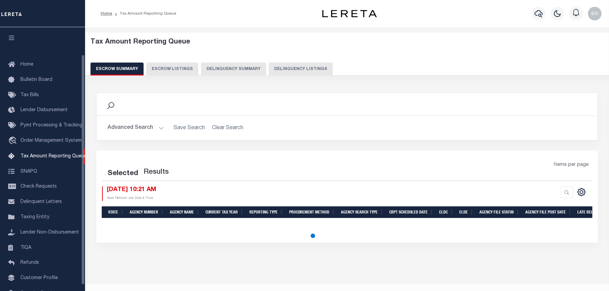
click at [290, 71] on button "Delinquency Listings" at bounding box center [301, 69] width 64 height 13
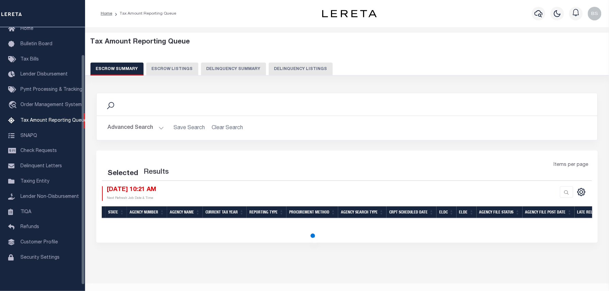
select select "100"
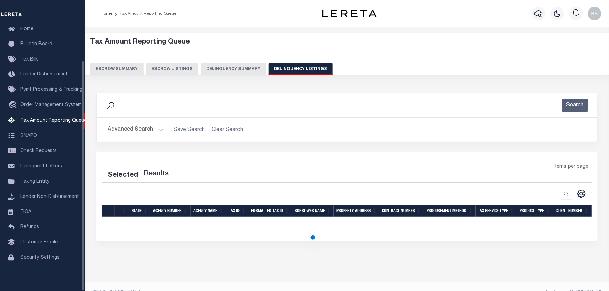
select select "100"
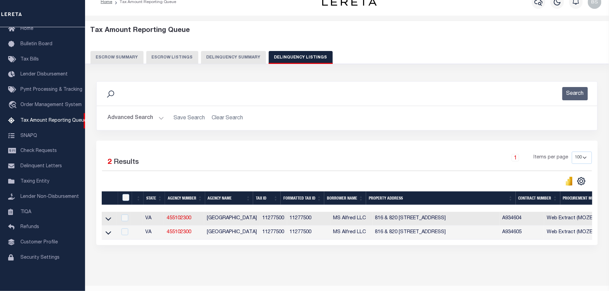
scroll to position [13, 0]
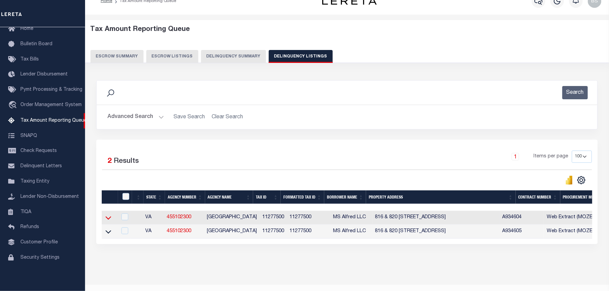
click at [108, 218] on icon at bounding box center [108, 217] width 6 height 7
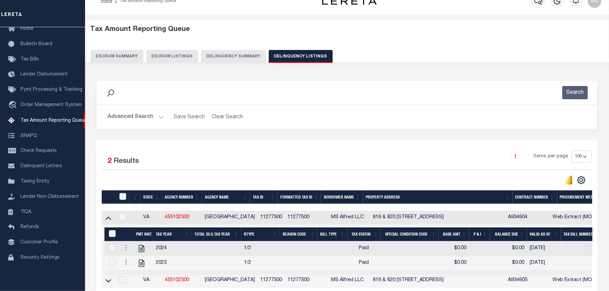
scroll to position [79, 0]
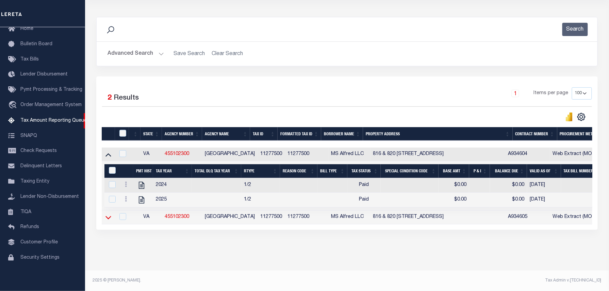
click at [110, 219] on icon at bounding box center [108, 217] width 6 height 7
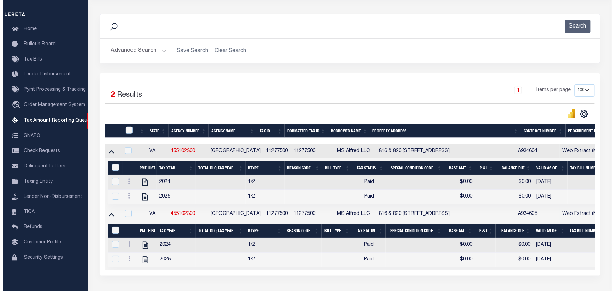
scroll to position [124, 0]
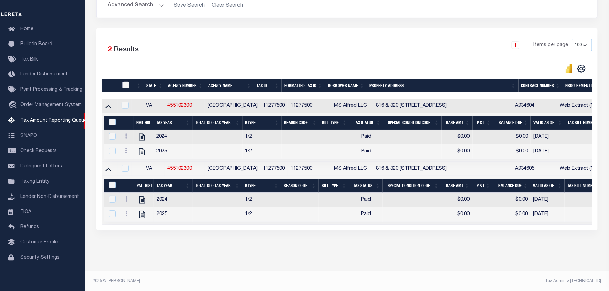
click at [126, 88] on input "checkbox" at bounding box center [125, 85] width 7 height 7
checkbox input "true"
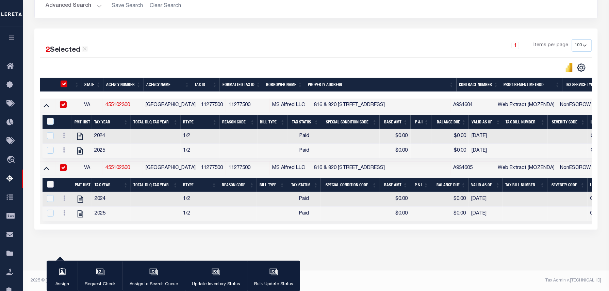
click at [48, 188] on input "&nbsp;" at bounding box center [50, 184] width 7 height 7
checkbox input "true"
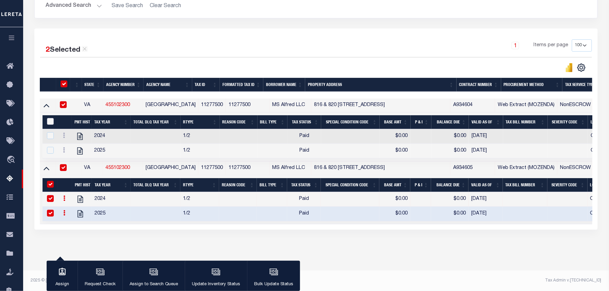
click at [48, 123] on input "&nbsp;" at bounding box center [50, 121] width 7 height 7
checkbox input "true"
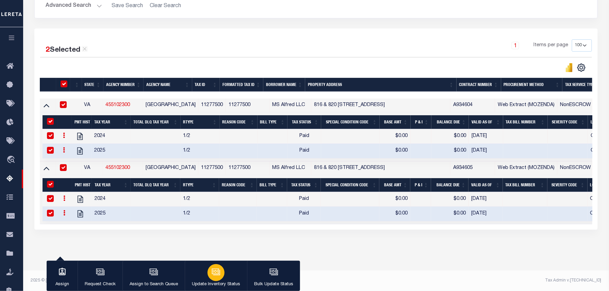
click at [224, 274] on button "Update Inventory Status" at bounding box center [216, 276] width 62 height 31
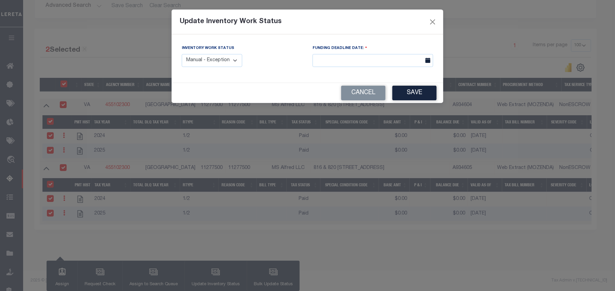
click at [207, 65] on select "Manual - Exception Pended - Awaiting Search Late Add Exception Completed" at bounding box center [212, 60] width 61 height 13
click at [208, 63] on select "Manual - Exception Pended - Awaiting Search Late Add Exception Completed" at bounding box center [212, 60] width 61 height 13
click at [207, 66] on select "Manual - Exception Pended - Awaiting Search Late Add Exception Completed" at bounding box center [212, 60] width 61 height 13
select select "4"
click at [182, 54] on select "Manual - Exception Pended - Awaiting Search Late Add Exception Completed" at bounding box center [212, 60] width 61 height 13
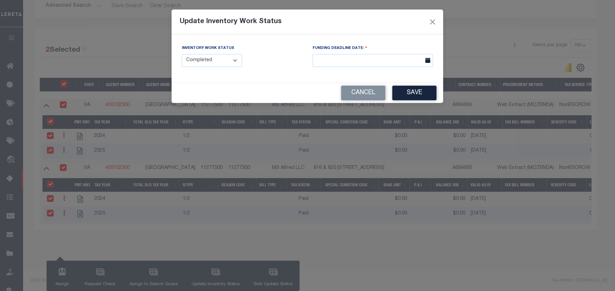
click at [392, 99] on div "Cancel Save" at bounding box center [308, 93] width 272 height 20
click at [404, 95] on button "Save" at bounding box center [415, 93] width 44 height 15
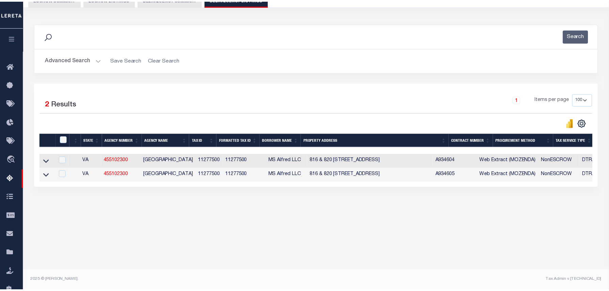
scroll to position [69, 0]
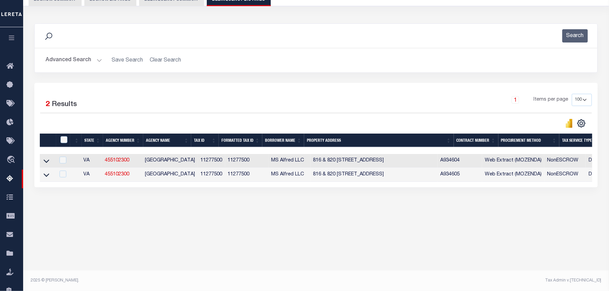
click at [80, 61] on button "Advanced Search" at bounding box center [74, 60] width 56 height 13
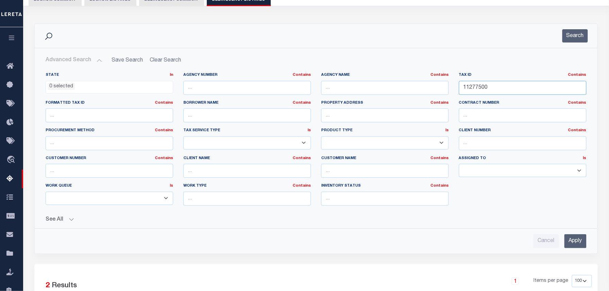
paste input "600504"
drag, startPoint x: 445, startPoint y: 83, endPoint x: 459, endPoint y: 85, distance: 13.3
click at [444, 83] on div "State In In AK AL AR AZ CA CO CT DC DE FL GA GU HI IA ID IL IN KS KY LA MA MD M…" at bounding box center [315, 141] width 551 height 139
type input "60050400"
click at [566, 44] on div "Search" at bounding box center [316, 36] width 562 height 24
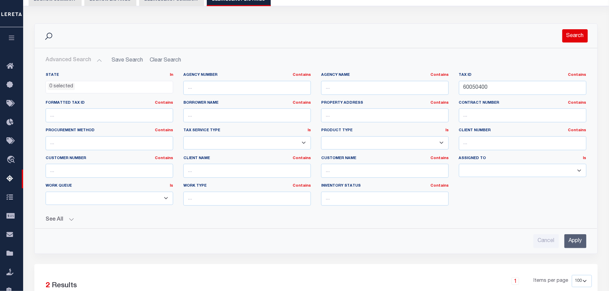
click at [569, 37] on button "Search" at bounding box center [574, 35] width 25 height 13
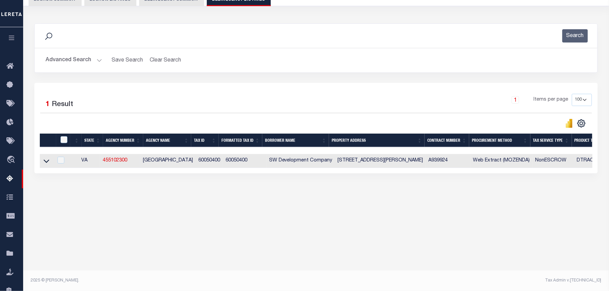
click at [226, 161] on td "60050400" at bounding box center [245, 161] width 44 height 14
checkbox input "true"
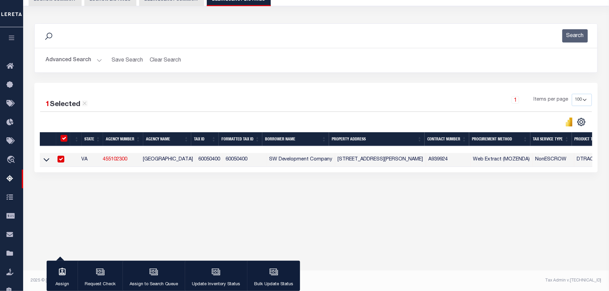
click at [226, 161] on td "60050400" at bounding box center [245, 160] width 44 height 14
checkbox input "false"
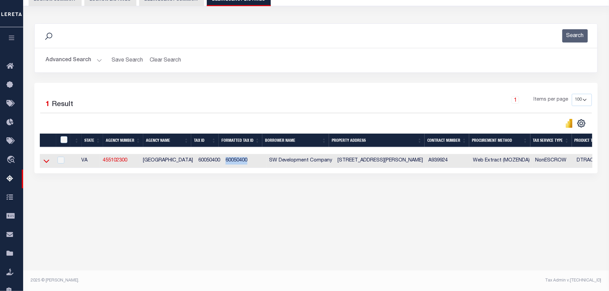
click at [48, 163] on icon at bounding box center [47, 161] width 6 height 3
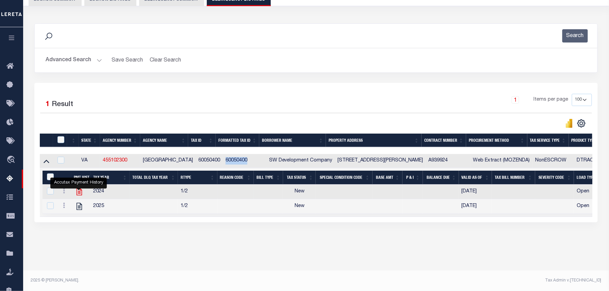
click at [78, 194] on icon "" at bounding box center [79, 191] width 9 height 9
checkbox input "false"
checkbox input "true"
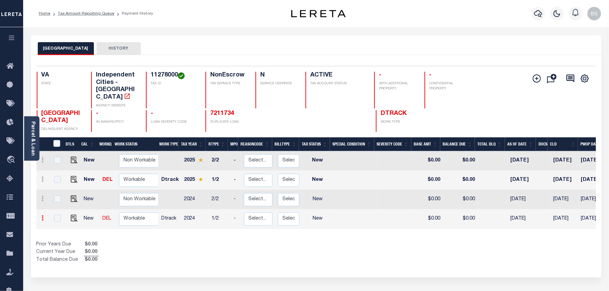
click at [42, 215] on icon at bounding box center [43, 217] width 2 height 5
click at [61, 201] on img at bounding box center [59, 204] width 7 height 7
select select "NW2"
type input "$0.00"
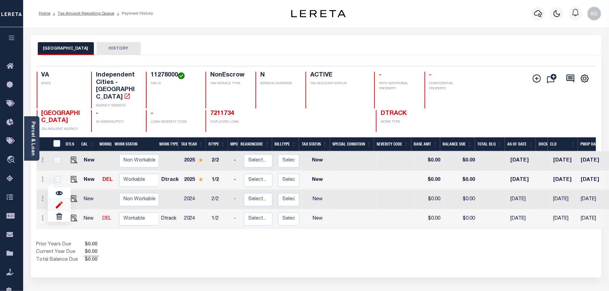
type input "[DATE]"
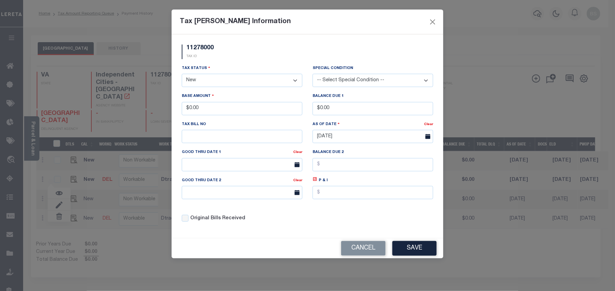
click at [202, 76] on select "- Select Status - Open Due/Unpaid Paid Incomplete No Tax Due Internal Refund Pr…" at bounding box center [242, 80] width 121 height 13
select select "PYD"
click at [182, 75] on select "- Select Status - Open Due/Unpaid Paid Incomplete No Tax Due Internal Refund Pr…" at bounding box center [242, 80] width 121 height 13
click at [415, 252] on button "Save" at bounding box center [415, 248] width 44 height 15
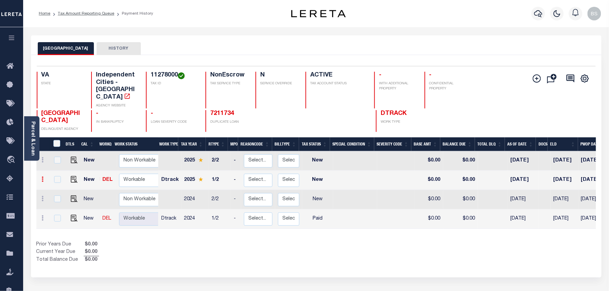
click at [44, 176] on icon at bounding box center [43, 178] width 2 height 5
click at [60, 199] on img at bounding box center [59, 202] width 7 height 7
type input "$0.00"
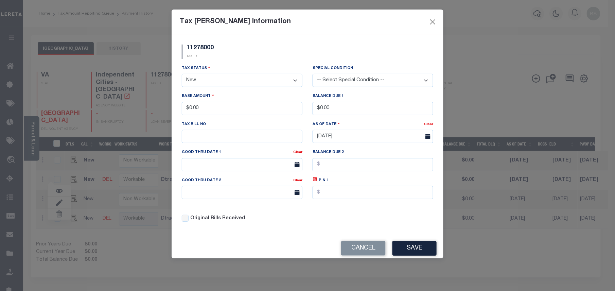
click at [211, 86] on select "- Select Status - Open Due/Unpaid Paid Incomplete No Tax Due Internal Refund Pr…" at bounding box center [242, 80] width 121 height 13
click at [217, 81] on select "- Select Status - Open Due/Unpaid Paid Incomplete No Tax Due Internal Refund Pr…" at bounding box center [242, 80] width 121 height 13
select select "PYD"
click at [182, 75] on select "- Select Status - Open Due/Unpaid Paid Incomplete No Tax Due Internal Refund Pr…" at bounding box center [242, 80] width 121 height 13
click at [424, 248] on button "Save" at bounding box center [415, 248] width 44 height 15
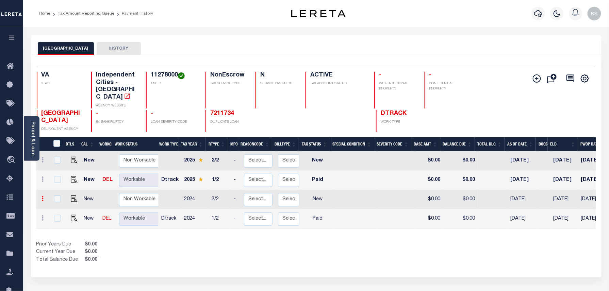
click at [42, 196] on icon at bounding box center [43, 198] width 2 height 5
click at [58, 182] on img at bounding box center [59, 185] width 7 height 7
type input "$0.00"
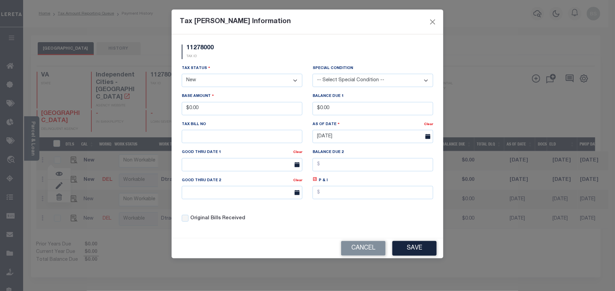
click at [230, 81] on select "- Select Status - Open Due/Unpaid Paid Incomplete No Tax Due Internal Refund Pr…" at bounding box center [242, 80] width 121 height 13
select select "PYD"
click at [182, 75] on select "- Select Status - Open Due/Unpaid Paid Incomplete No Tax Due Internal Refund Pr…" at bounding box center [242, 80] width 121 height 13
click at [407, 247] on button "Save" at bounding box center [415, 248] width 44 height 15
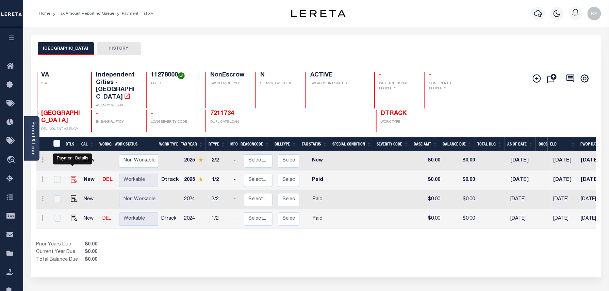
click at [72, 176] on img at bounding box center [74, 179] width 7 height 7
checkbox input "true"
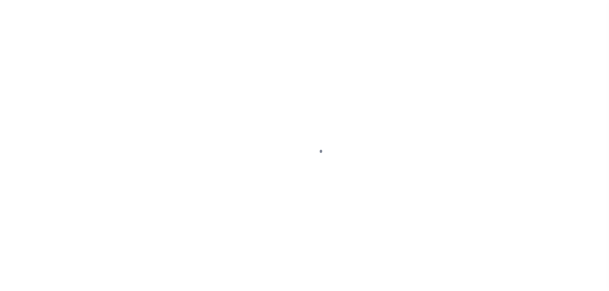
select select "PYD"
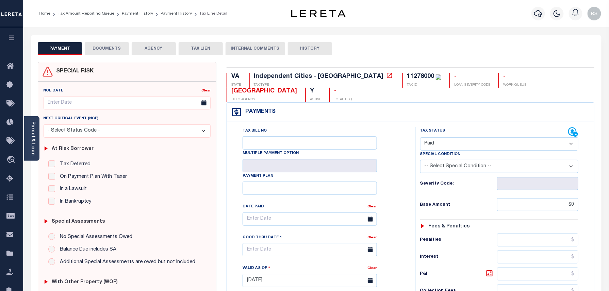
click at [113, 50] on button "DOCUMENTS" at bounding box center [107, 48] width 44 height 13
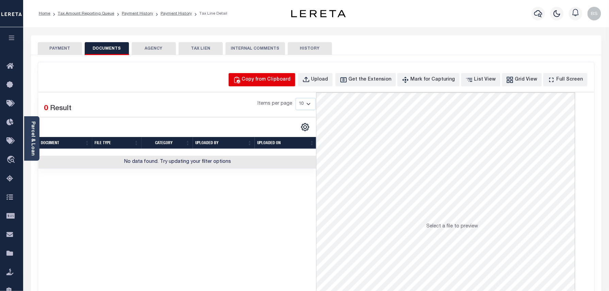
click at [286, 74] on button "Copy from Clipboard" at bounding box center [261, 79] width 67 height 13
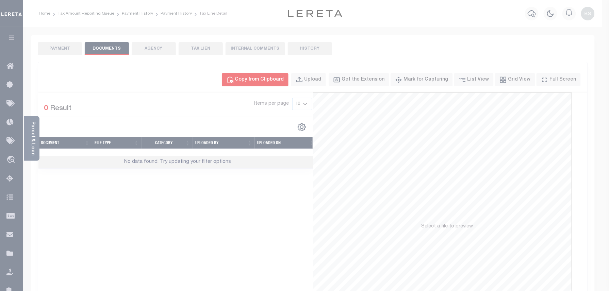
select select "POP"
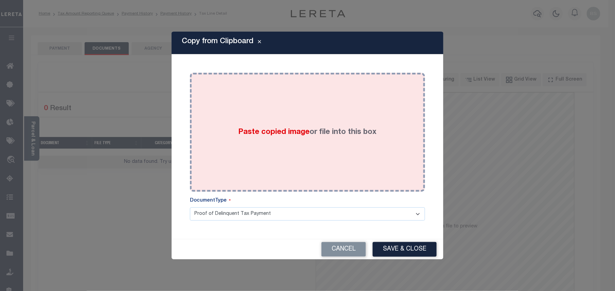
click at [323, 117] on div "Paste copied image or file into this box" at bounding box center [307, 132] width 225 height 109
click at [322, 119] on div "Paste copied image or file into this box" at bounding box center [307, 132] width 225 height 109
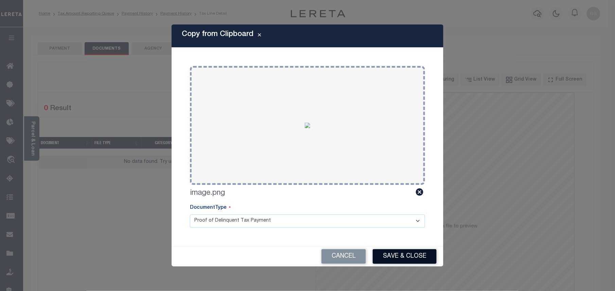
click at [392, 252] on button "Save & Close" at bounding box center [405, 256] width 64 height 15
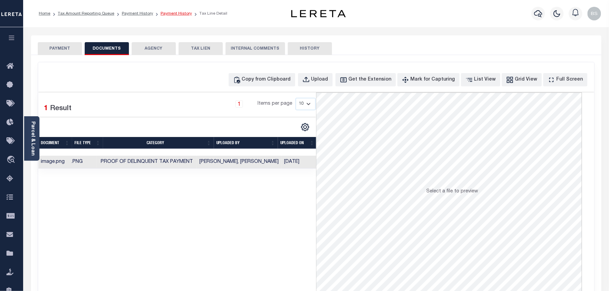
click at [163, 13] on link "Payment History" at bounding box center [175, 14] width 31 height 4
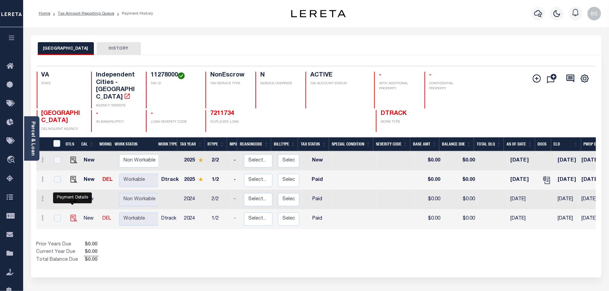
click at [70, 215] on img "" at bounding box center [73, 218] width 7 height 7
checkbox input "true"
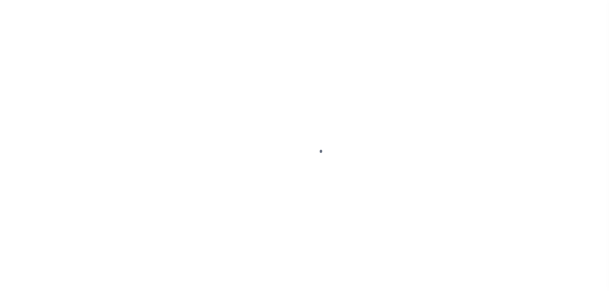
select select "PYD"
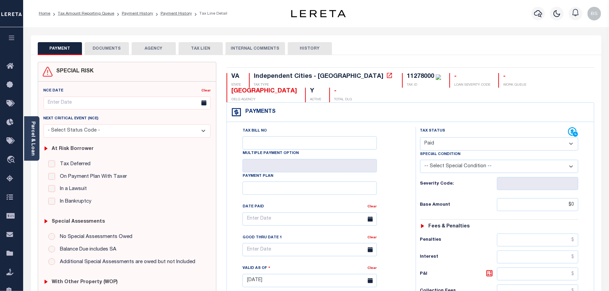
click at [104, 49] on button "DOCUMENTS" at bounding box center [107, 48] width 44 height 13
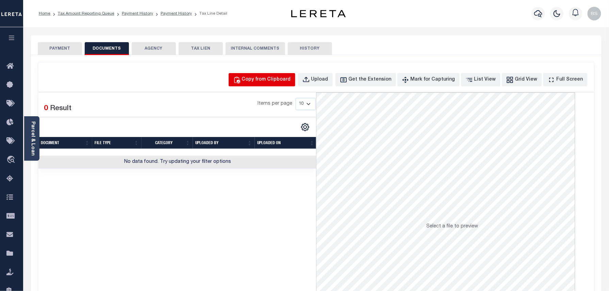
click at [267, 75] on button "Copy from Clipboard" at bounding box center [261, 79] width 67 height 13
select select "POP"
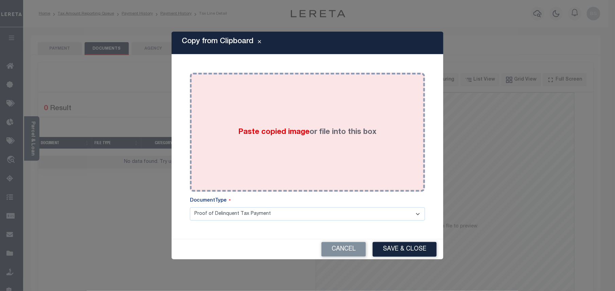
click at [315, 112] on div "Paste copied image or file into this box" at bounding box center [307, 132] width 225 height 109
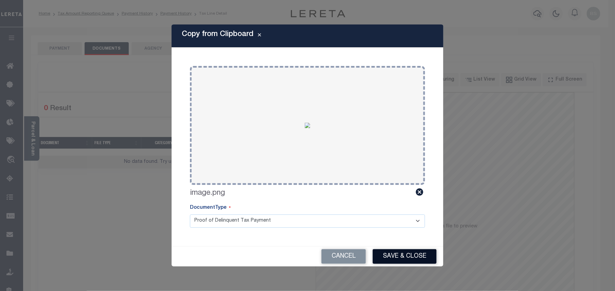
click at [395, 255] on button "Save & Close" at bounding box center [405, 256] width 64 height 15
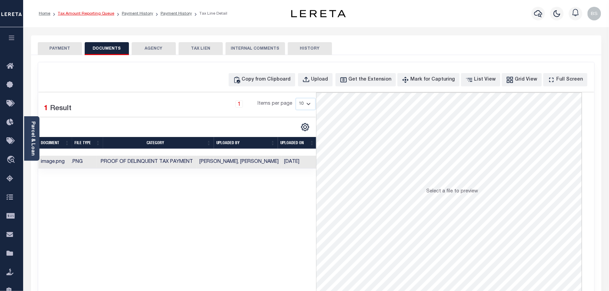
click at [93, 15] on link "Tax Amount Reporting Queue" at bounding box center [86, 14] width 56 height 4
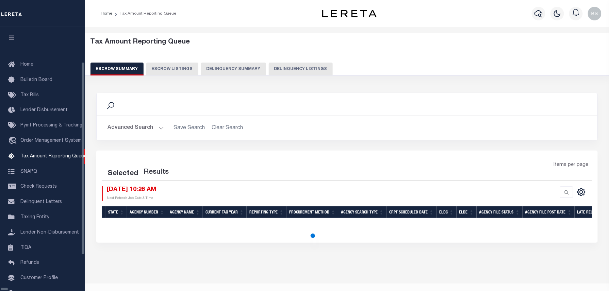
scroll to position [42, 0]
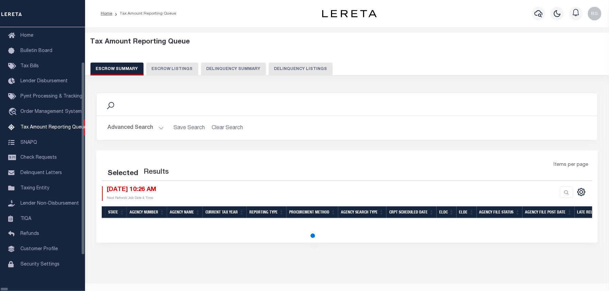
select select "100"
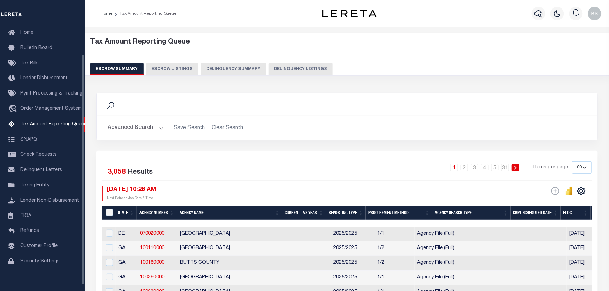
scroll to position [31, 0]
click at [300, 74] on button "Delinquency Listings" at bounding box center [301, 69] width 64 height 13
select select "100"
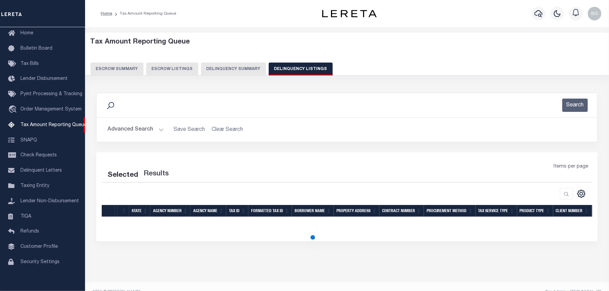
select select "100"
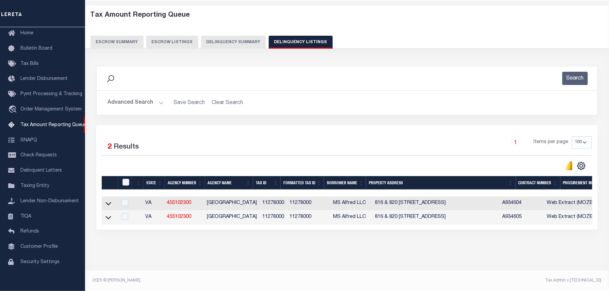
scroll to position [33, 0]
click at [106, 202] on icon at bounding box center [108, 203] width 6 height 3
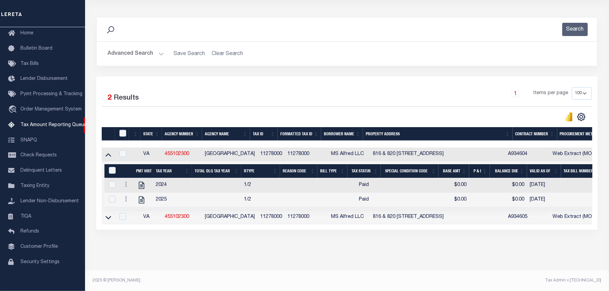
scroll to position [79, 0]
click at [107, 218] on icon at bounding box center [108, 217] width 6 height 7
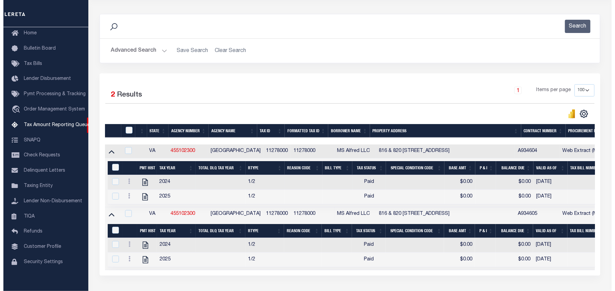
scroll to position [84, 0]
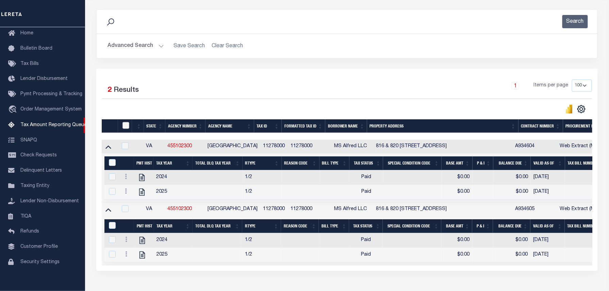
click at [124, 125] on input "checkbox" at bounding box center [125, 125] width 7 height 7
checkbox input "true"
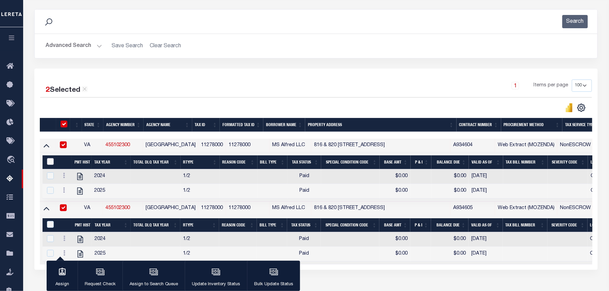
click at [48, 161] on input "&nbsp;" at bounding box center [50, 161] width 7 height 7
checkbox input "true"
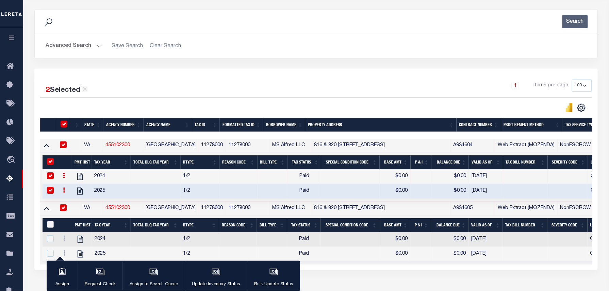
click at [52, 226] on input "&nbsp;" at bounding box center [50, 224] width 7 height 7
checkbox input "true"
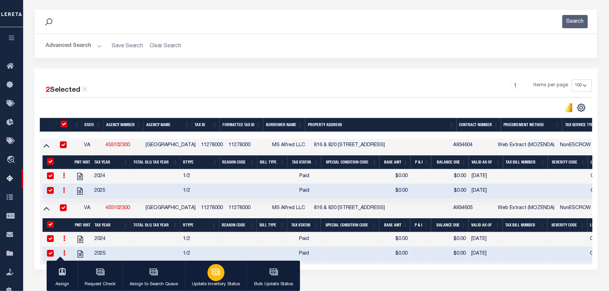
click at [214, 277] on div "button" at bounding box center [215, 272] width 17 height 17
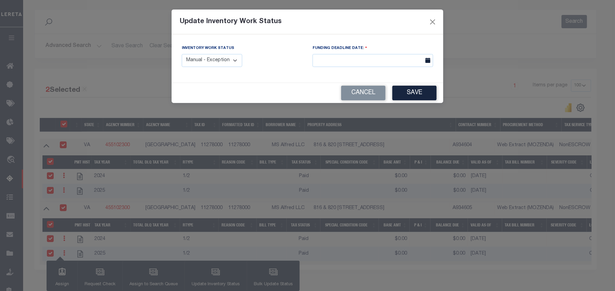
click at [204, 63] on select "Manual - Exception Pended - Awaiting Search Late Add Exception Completed" at bounding box center [212, 60] width 61 height 13
select select "4"
click at [182, 54] on select "Manual - Exception Pended - Awaiting Search Late Add Exception Completed" at bounding box center [212, 60] width 61 height 13
click at [403, 91] on button "Save" at bounding box center [415, 93] width 44 height 15
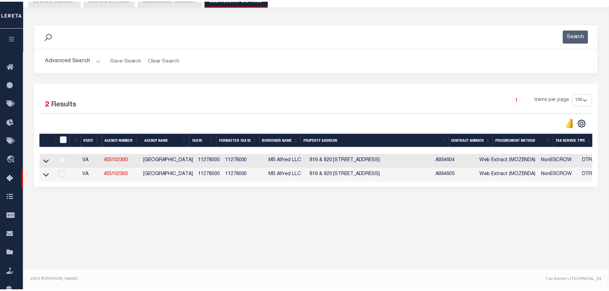
scroll to position [69, 0]
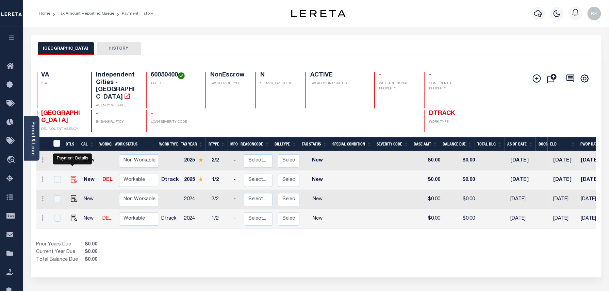
click at [71, 176] on img "" at bounding box center [74, 179] width 7 height 7
checkbox input "true"
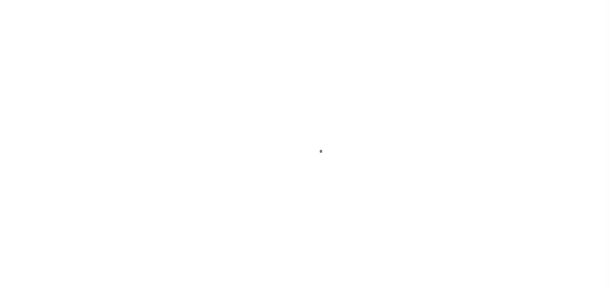
select select "NW2"
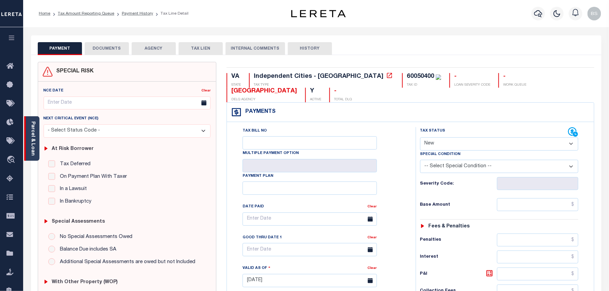
click at [38, 127] on div "Parcel & Loan" at bounding box center [31, 138] width 15 height 45
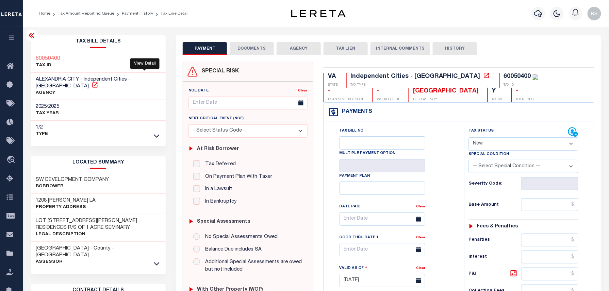
click at [97, 82] on icon at bounding box center [94, 84] width 5 height 5
click at [97, 12] on link "Tax Amount Reporting Queue" at bounding box center [86, 14] width 56 height 4
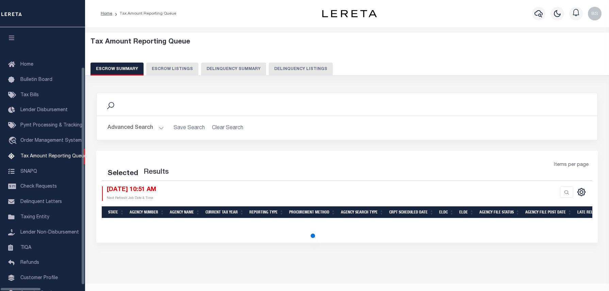
select select "100"
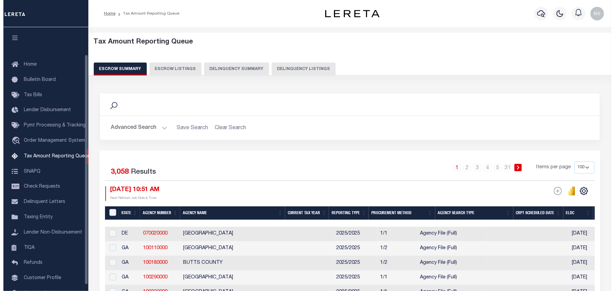
scroll to position [31, 0]
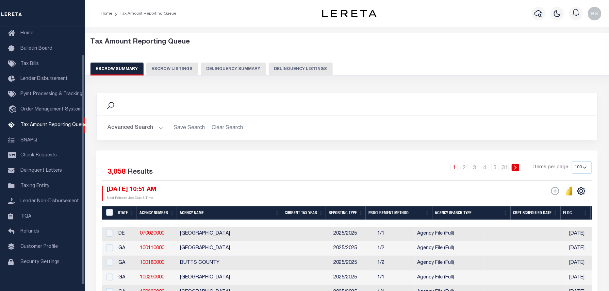
click at [277, 67] on button "Delinquency Listings" at bounding box center [301, 69] width 64 height 13
select select "100"
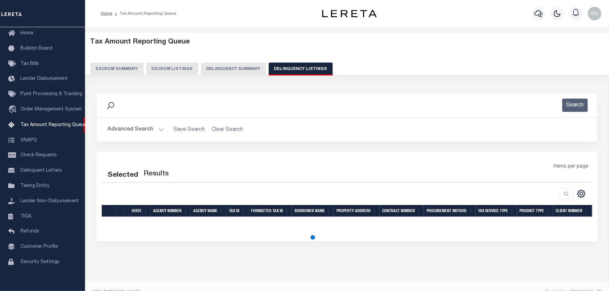
select select "100"
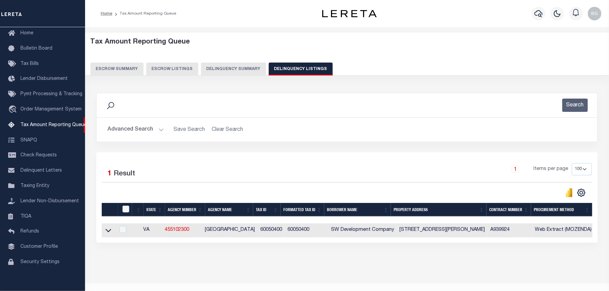
click at [146, 128] on button "Advanced Search" at bounding box center [135, 129] width 56 height 13
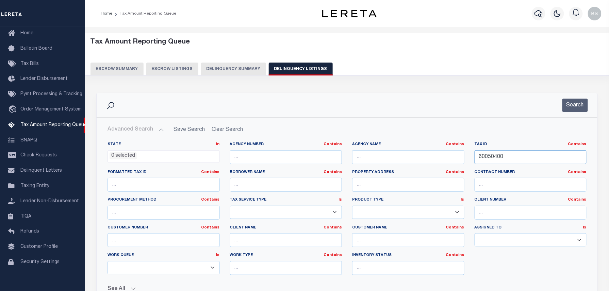
drag, startPoint x: 517, startPoint y: 157, endPoint x: 430, endPoint y: 157, distance: 87.4
click at [430, 157] on div "State In In AK AL AR AZ CA CO CT DC DE FL GA GU HI IA ID IL IN KS [GEOGRAPHIC_D…" at bounding box center [346, 211] width 489 height 139
paste input "71566105"
type input "715661050"
click at [560, 112] on div "Search" at bounding box center [347, 105] width 500 height 24
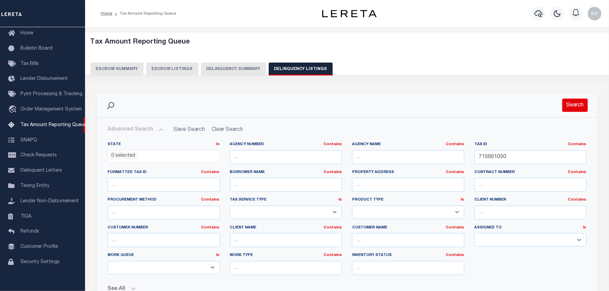
click at [571, 107] on button "Search" at bounding box center [574, 105] width 25 height 13
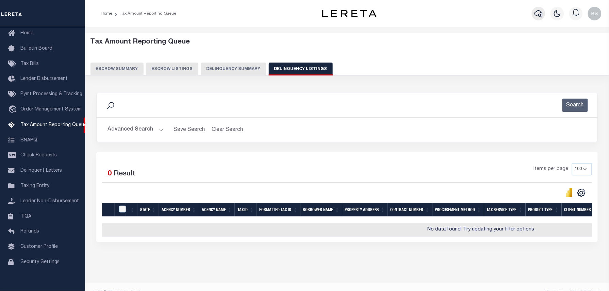
click at [537, 15] on icon "button" at bounding box center [538, 14] width 8 height 8
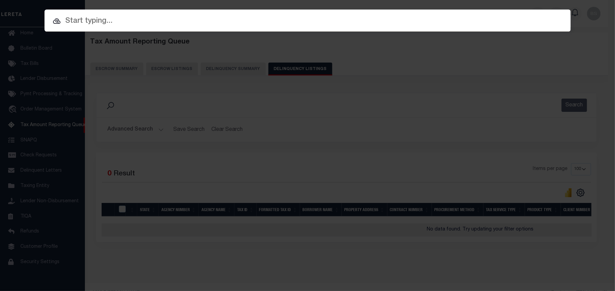
paste input "715661050"
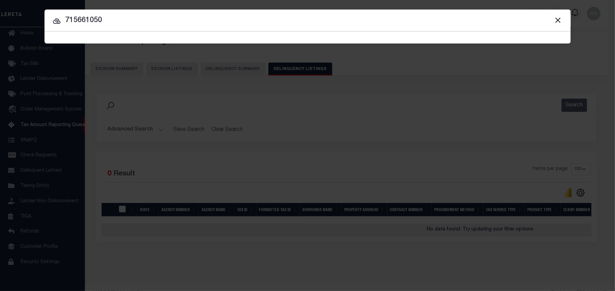
type input "715661050"
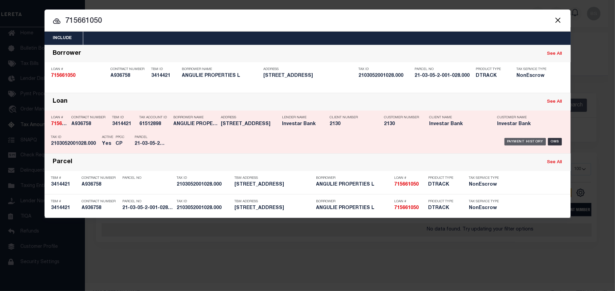
click at [526, 142] on div "Payment History" at bounding box center [526, 141] width 42 height 7
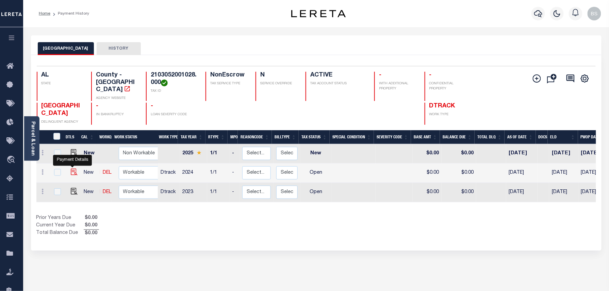
click at [72, 169] on img "" at bounding box center [74, 172] width 7 height 7
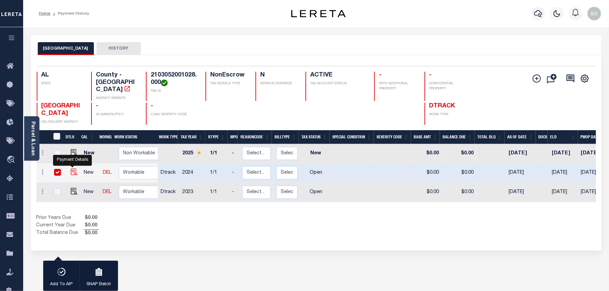
checkbox input "true"
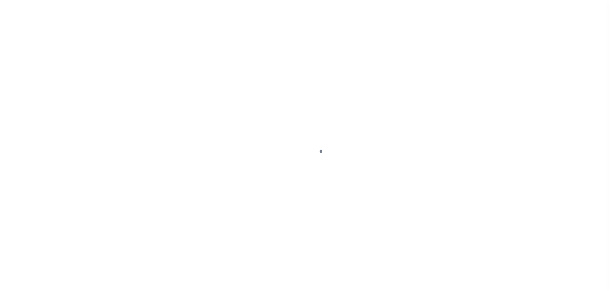
select select "OP2"
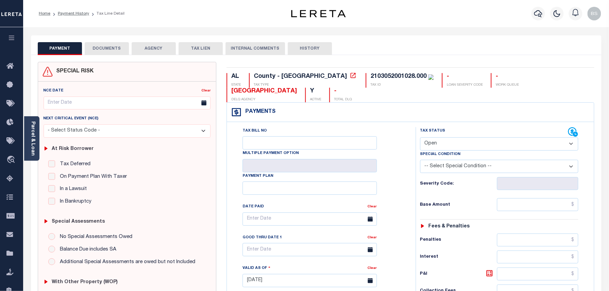
click at [32, 138] on link "Parcel & Loan" at bounding box center [32, 138] width 5 height 34
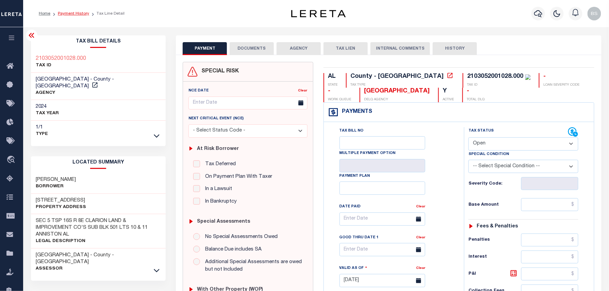
click at [79, 14] on link "Payment History" at bounding box center [73, 14] width 31 height 4
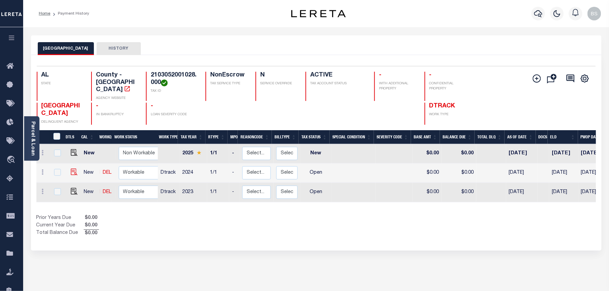
click at [72, 169] on img at bounding box center [74, 172] width 7 height 7
checkbox input "true"
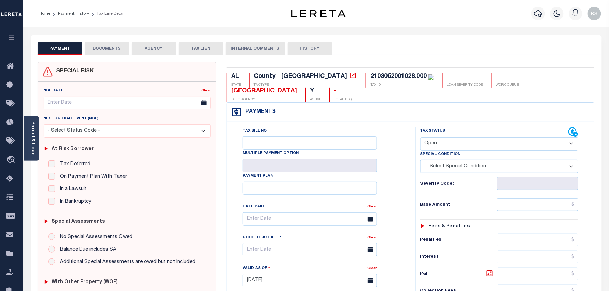
click at [457, 143] on select "- Select Status Code - Open Due/Unpaid Paid Incomplete No Tax Due Internal Refu…" at bounding box center [499, 143] width 158 height 13
select select "NTX"
click at [420, 138] on select "- Select Status Code - Open Due/Unpaid Paid Incomplete No Tax Due Internal Refu…" at bounding box center [499, 143] width 158 height 13
type input "[DATE]"
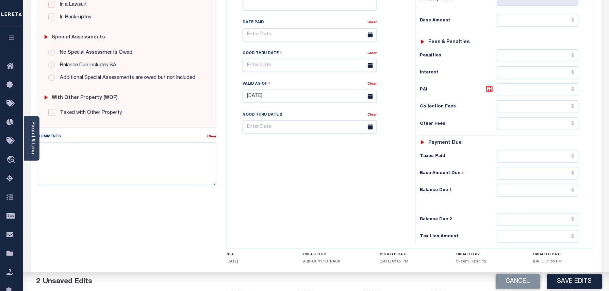
scroll to position [226, 0]
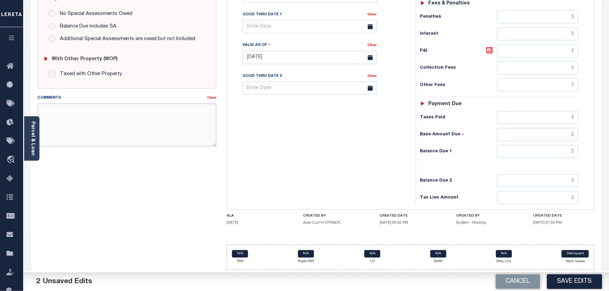
click at [80, 119] on textarea "Comments" at bounding box center [127, 125] width 179 height 43
paste textarea "Taxes were due prior to the loan boarding – No Liability"
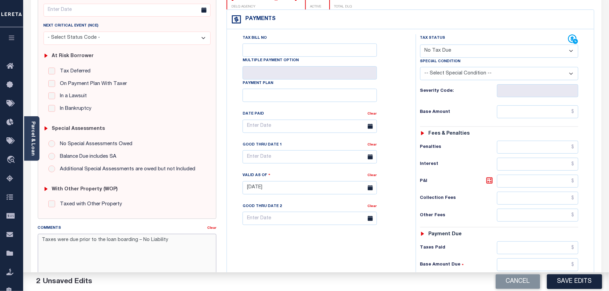
scroll to position [90, 0]
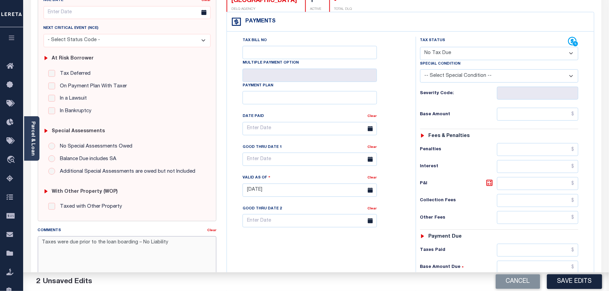
type textarea "Taxes were due prior to the loan boarding – No Liability"
click at [552, 114] on input "text" at bounding box center [538, 114] width 82 height 13
type input "$0.00"
click at [588, 280] on button "Save Edits" at bounding box center [574, 281] width 55 height 15
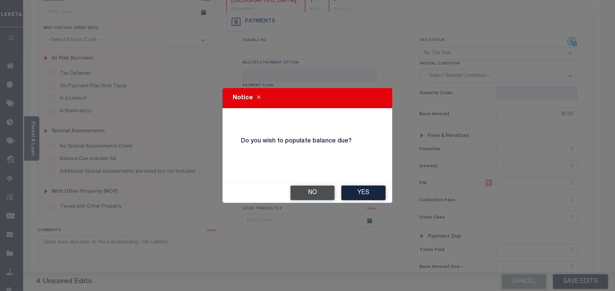
click at [310, 192] on button "No" at bounding box center [313, 193] width 44 height 15
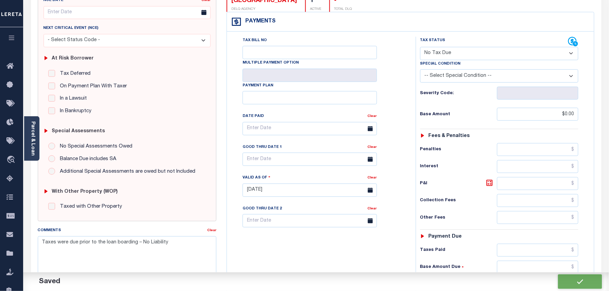
checkbox input "false"
type input "$0"
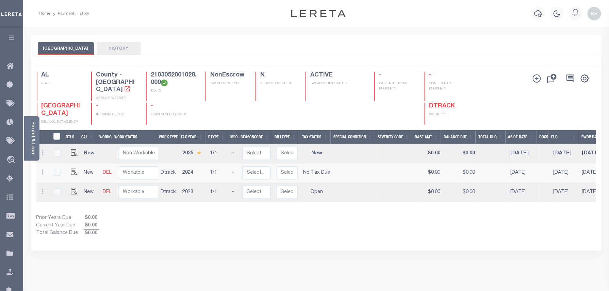
scroll to position [45, 0]
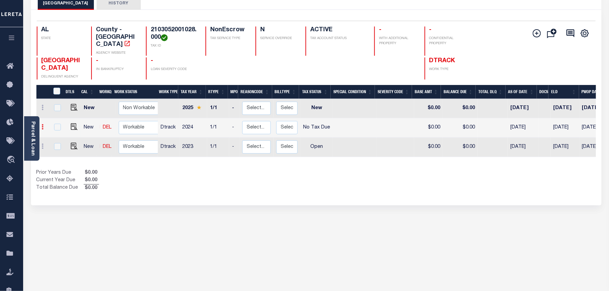
click at [44, 125] on link at bounding box center [42, 127] width 7 height 5
click at [56, 139] on img at bounding box center [59, 142] width 7 height 7
select select "NTX"
type input "$0.00"
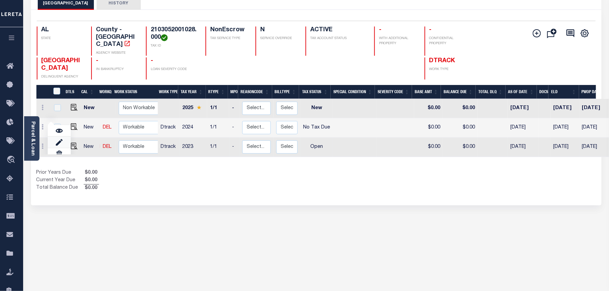
type input "[DATE]"
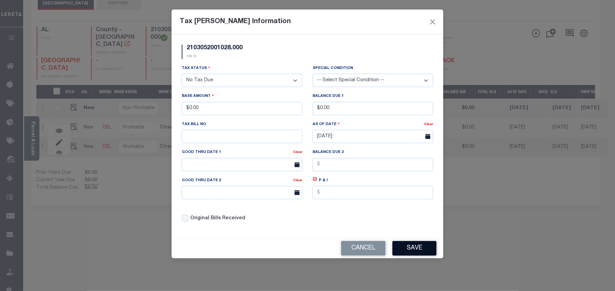
click at [408, 249] on button "Save" at bounding box center [415, 248] width 44 height 15
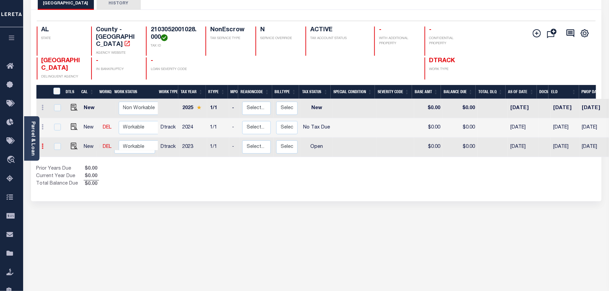
click at [44, 143] on icon at bounding box center [43, 145] width 2 height 5
click at [60, 129] on img at bounding box center [59, 132] width 7 height 7
select select "OP2"
type input "$0.00"
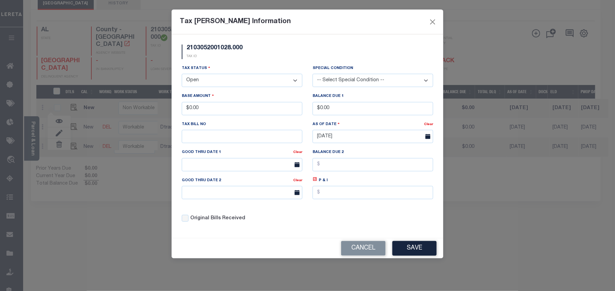
click at [206, 76] on select "- Select Status - Open Due/Unpaid Paid Incomplete No Tax Due Internal Refund Pr…" at bounding box center [242, 80] width 121 height 13
select select "NTX"
click at [182, 75] on select "- Select Status - Open Due/Unpaid Paid Incomplete No Tax Due Internal Refund Pr…" at bounding box center [242, 80] width 121 height 13
click at [417, 252] on button "Save" at bounding box center [415, 248] width 44 height 15
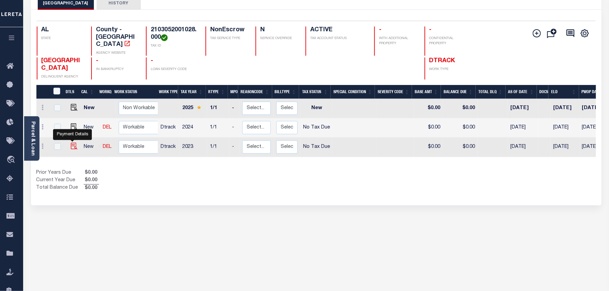
click at [71, 143] on img at bounding box center [74, 146] width 7 height 7
checkbox input "true"
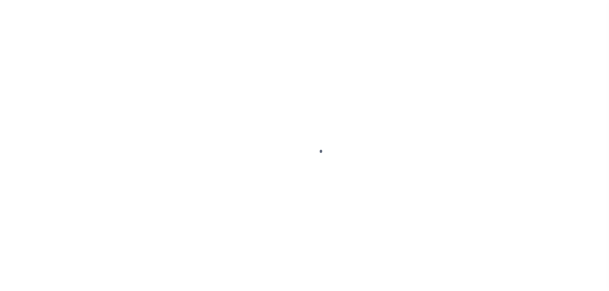
select select "NTX"
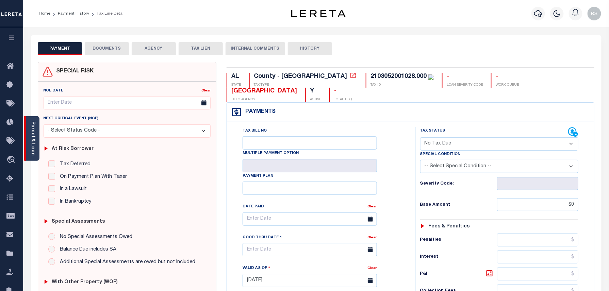
click at [32, 134] on link "Parcel & Loan" at bounding box center [32, 138] width 5 height 34
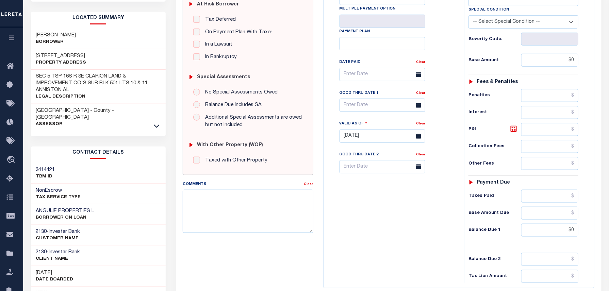
scroll to position [136, 0]
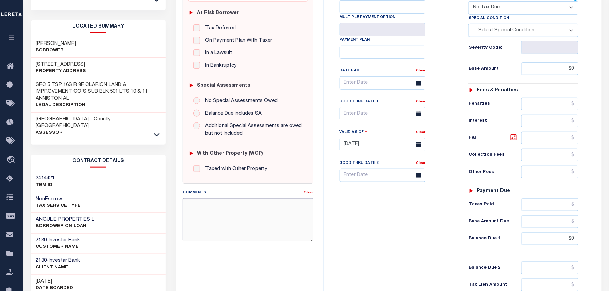
click at [227, 216] on textarea "Comments" at bounding box center [248, 219] width 130 height 43
paste textarea "Taxes were due prior to the loan boarding – No Liability"
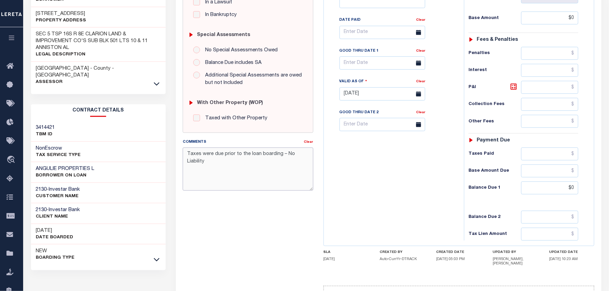
scroll to position [228, 0]
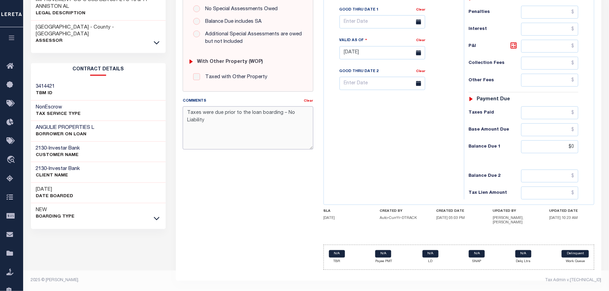
type textarea "Taxes were due prior to the loan boarding – No Liability"
click at [239, 217] on div "SPECIAL RISK NCE Date Clear - Select Status Code -" at bounding box center [247, 54] width 140 height 441
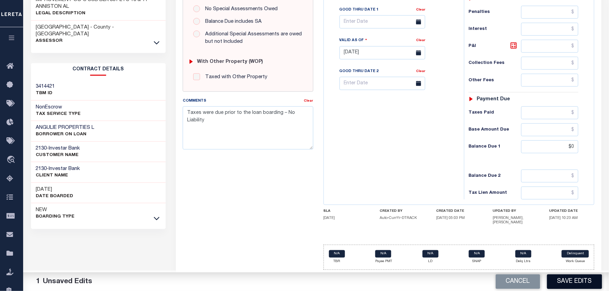
click at [577, 283] on button "Save Edits" at bounding box center [574, 281] width 55 height 15
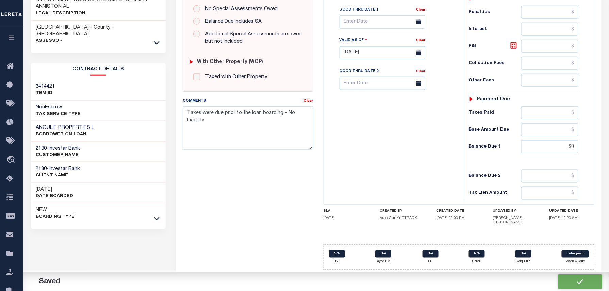
checkbox input "false"
type input "$0"
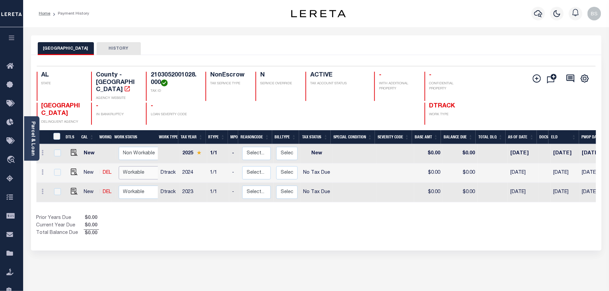
click at [131, 167] on select "Non Workable Workable" at bounding box center [139, 172] width 41 height 13
checkbox input "true"
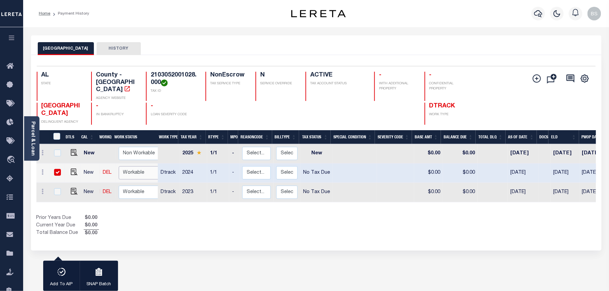
select select "true"
click at [119, 166] on select "Non Workable Workable" at bounding box center [139, 172] width 41 height 13
checkbox input "false"
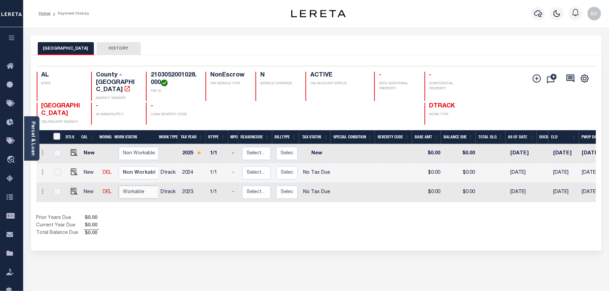
click at [129, 186] on select "Non Workable Workable" at bounding box center [139, 192] width 41 height 13
checkbox input "true"
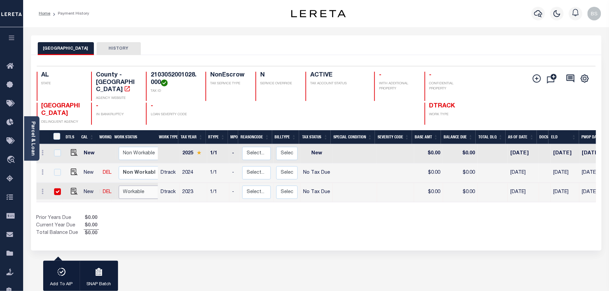
select select "true"
click at [119, 186] on select "Non Workable Workable" at bounding box center [139, 192] width 41 height 13
checkbox input "false"
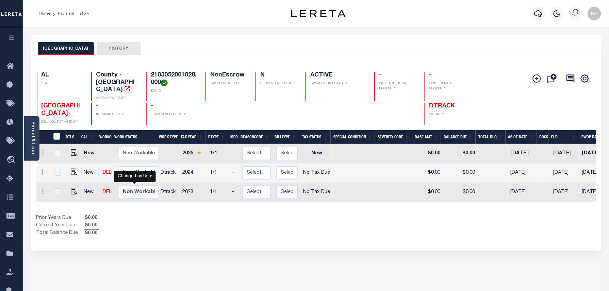
click at [44, 14] on link "Home" at bounding box center [45, 14] width 12 height 4
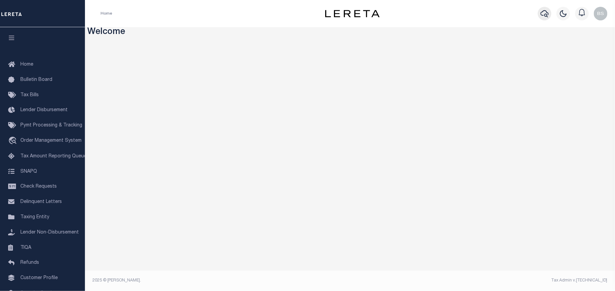
click at [548, 14] on icon "button" at bounding box center [545, 13] width 8 height 7
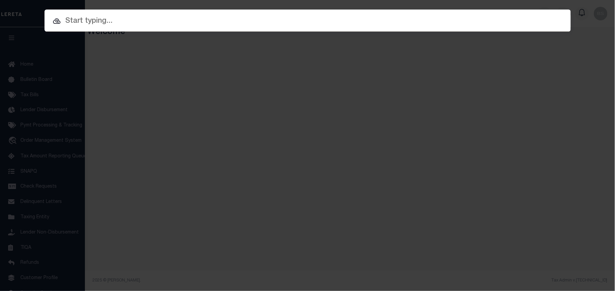
paste input "307928004"
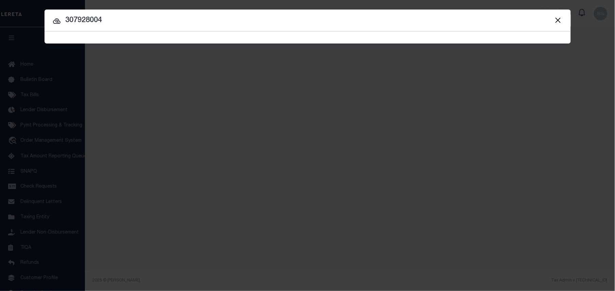
type input "307928004"
click at [558, 22] on button "Close" at bounding box center [558, 20] width 9 height 9
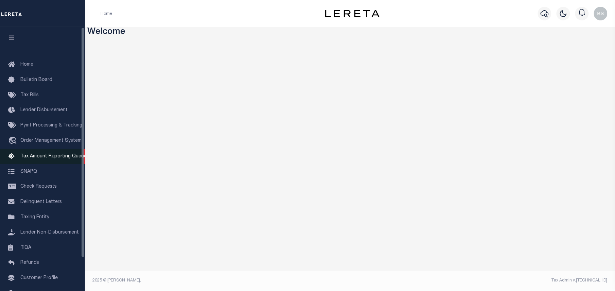
click at [23, 159] on span "Tax Amount Reporting Queue" at bounding box center [53, 156] width 66 height 5
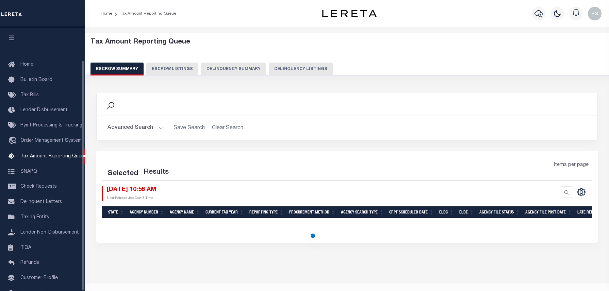
select select "100"
click at [537, 17] on icon "button" at bounding box center [538, 14] width 8 height 8
select select "100"
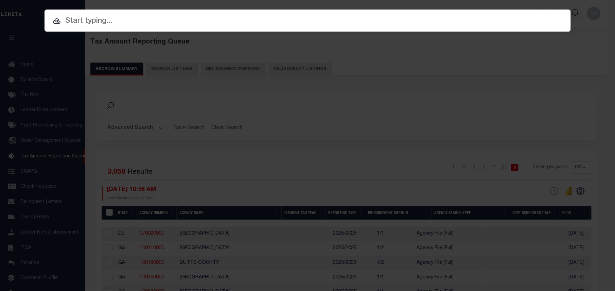
scroll to position [38, 0]
paste input "307928004"
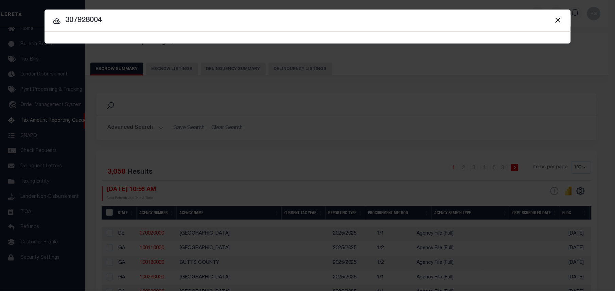
type input "307928004"
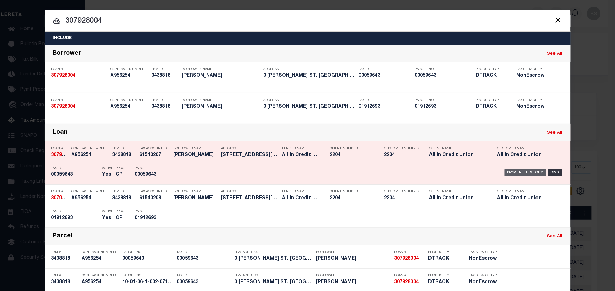
click at [514, 170] on div "Payment History" at bounding box center [526, 172] width 42 height 7
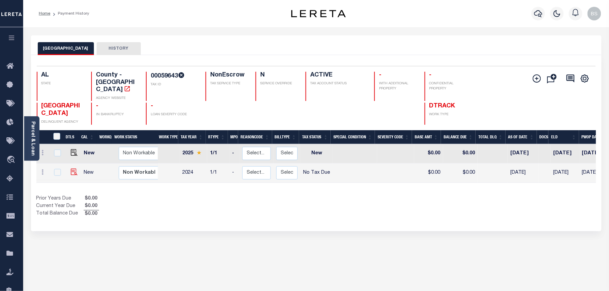
click at [73, 169] on img at bounding box center [74, 172] width 7 height 7
checkbox input "true"
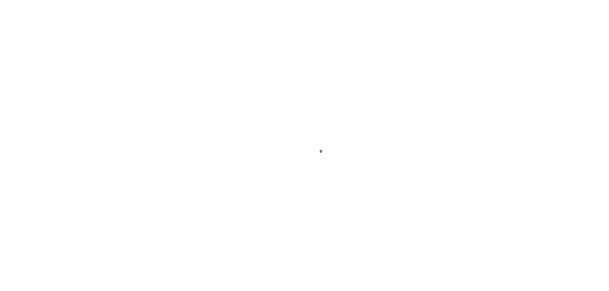
select select "NTX"
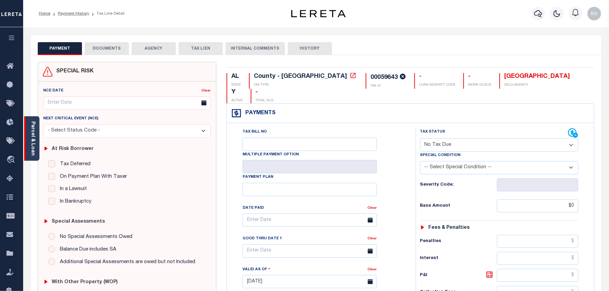
click at [37, 132] on div "Parcel & Loan" at bounding box center [31, 138] width 15 height 45
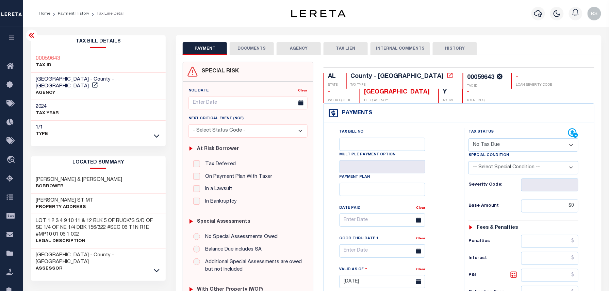
click at [269, 49] on button "DOCUMENTS" at bounding box center [251, 48] width 44 height 13
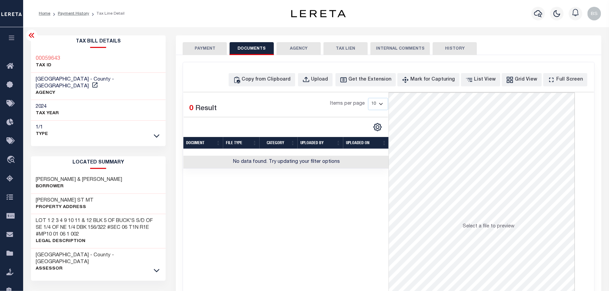
click at [215, 48] on button "PAYMENT" at bounding box center [205, 48] width 44 height 13
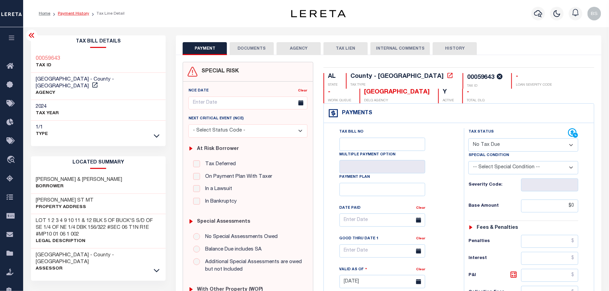
click at [74, 12] on link "Payment History" at bounding box center [73, 14] width 31 height 4
